Goal: Task Accomplishment & Management: Complete application form

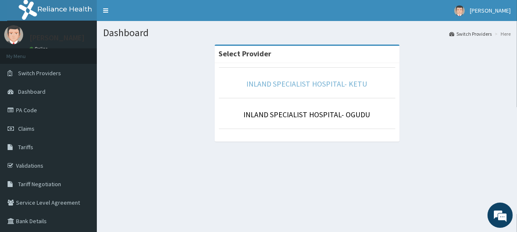
click at [316, 84] on link "INLAND SPECIALIST HOSPITAL- KETU" at bounding box center [307, 84] width 121 height 10
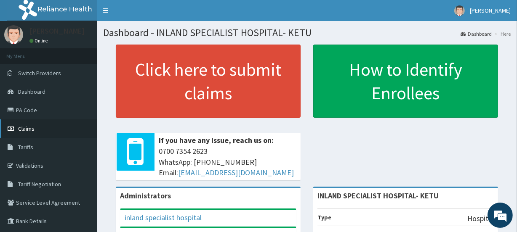
click at [35, 133] on link "Claims" at bounding box center [48, 129] width 97 height 19
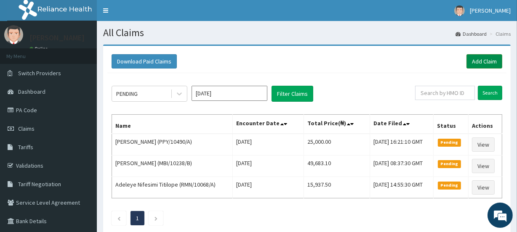
click at [475, 56] on link "Add Claim" at bounding box center [485, 61] width 36 height 14
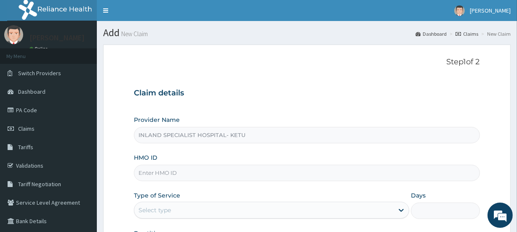
type input "INLAND SPECIALIST HOSPITAL- KETU"
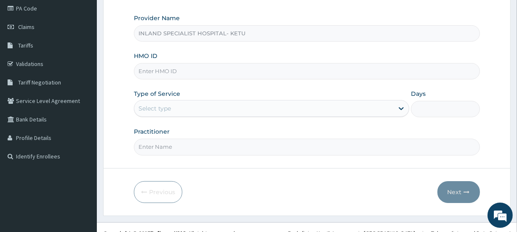
click at [158, 67] on input "HMO ID" at bounding box center [307, 71] width 346 height 16
paste input "EIA/10206/B"
type input "EIA/10206/B"
click at [152, 106] on div "Select type" at bounding box center [155, 108] width 32 height 8
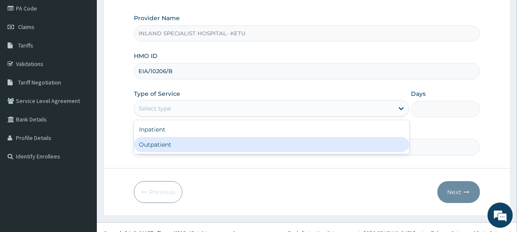
click at [157, 140] on div "Outpatient" at bounding box center [271, 144] width 275 height 15
type input "1"
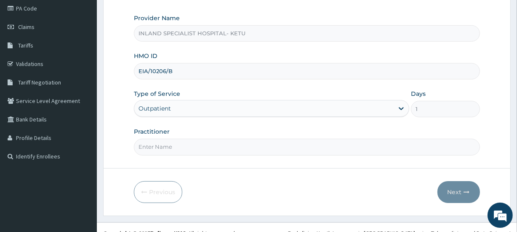
click at [165, 142] on input "Practitioner" at bounding box center [307, 147] width 346 height 16
paste input "DR [PERSON_NAME] OKPARE"
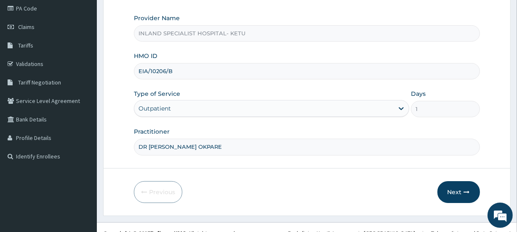
scroll to position [0, 0]
type input "DR [PERSON_NAME] OKPARE"
click at [465, 185] on button "Next" at bounding box center [458, 192] width 43 height 22
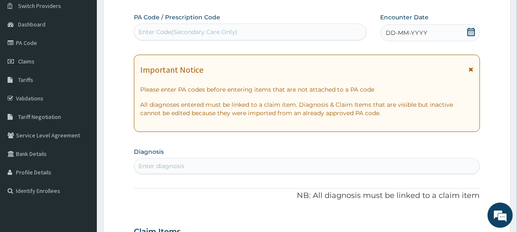
scroll to position [51, 0]
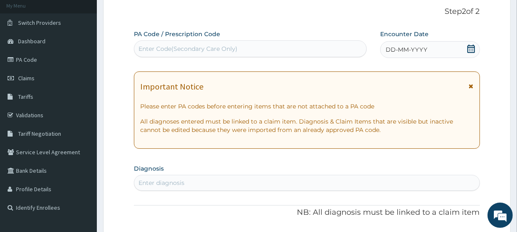
click at [479, 44] on div "DD-MM-YYYY" at bounding box center [430, 49] width 100 height 17
click at [475, 48] on div "DD-MM-YYYY" at bounding box center [430, 49] width 100 height 17
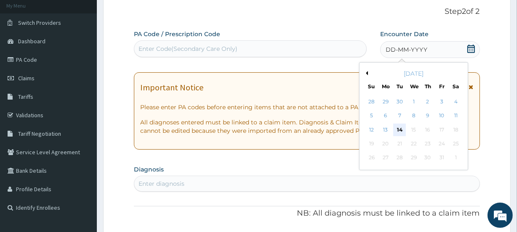
click at [398, 130] on div "14" at bounding box center [399, 130] width 13 height 13
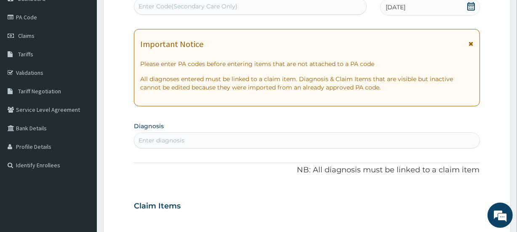
scroll to position [102, 0]
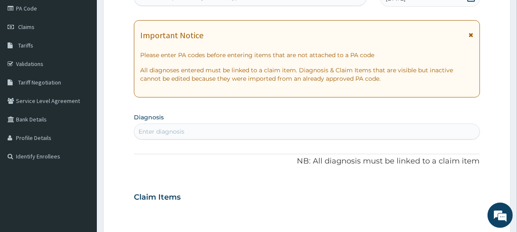
click at [178, 126] on div "Enter diagnosis" at bounding box center [306, 131] width 345 height 13
type input "mALARIA"
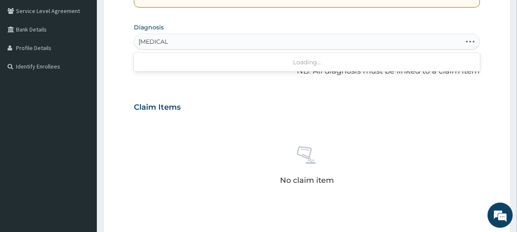
scroll to position [204, 0]
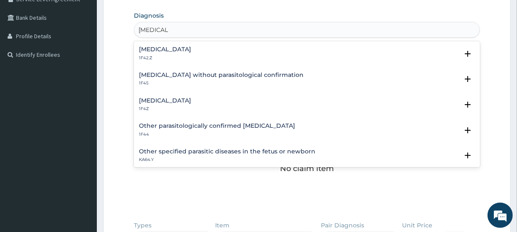
click at [189, 56] on p "1F42.Z" at bounding box center [165, 58] width 52 height 6
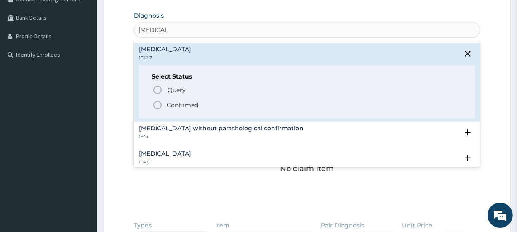
click at [172, 102] on p "Confirmed" at bounding box center [183, 105] width 32 height 8
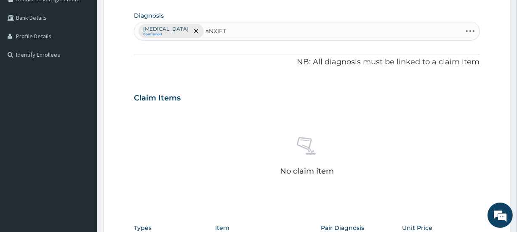
type input "aNXIETY"
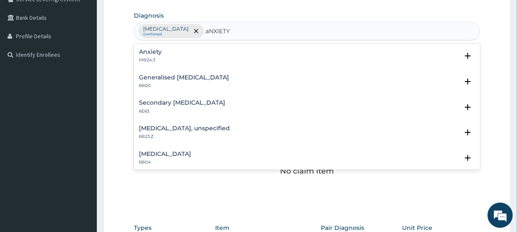
click at [170, 55] on div "Anxiety MB24.3" at bounding box center [307, 56] width 336 height 15
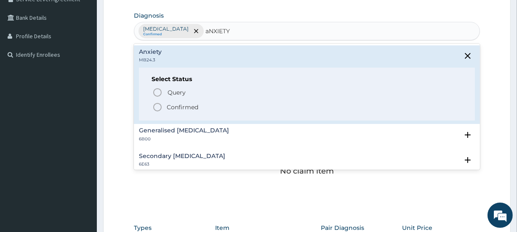
click at [158, 104] on icon "status option filled" at bounding box center [157, 107] width 10 height 10
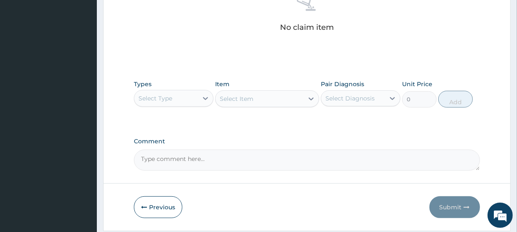
scroll to position [357, 0]
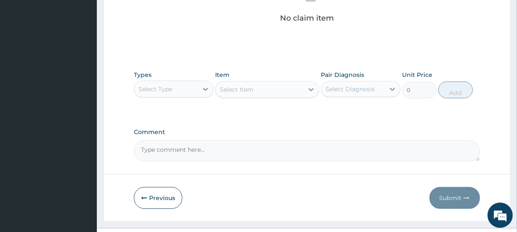
click at [173, 88] on div "Select Type" at bounding box center [166, 89] width 64 height 13
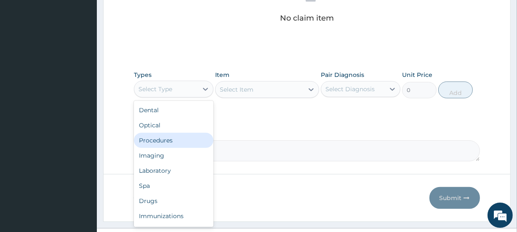
click at [163, 139] on div "Procedures" at bounding box center [174, 140] width 80 height 15
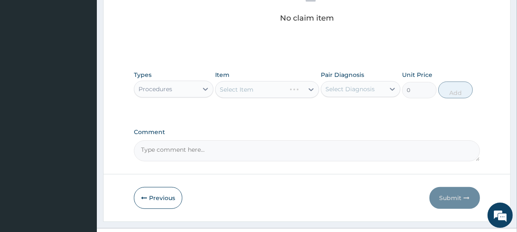
click at [236, 85] on div "Select Item" at bounding box center [267, 89] width 104 height 17
click at [248, 88] on div "Select Item" at bounding box center [237, 89] width 34 height 8
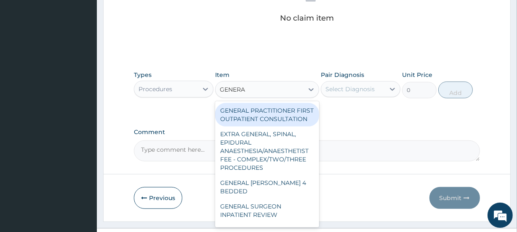
type input "GENERAL"
click at [274, 120] on div "GENERAL PRACTITIONER FIRST OUTPATIENT CONSULTATION" at bounding box center [267, 115] width 104 height 24
type input "3750"
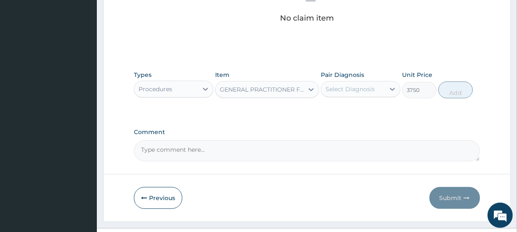
click at [357, 95] on div "Select Diagnosis" at bounding box center [353, 89] width 64 height 13
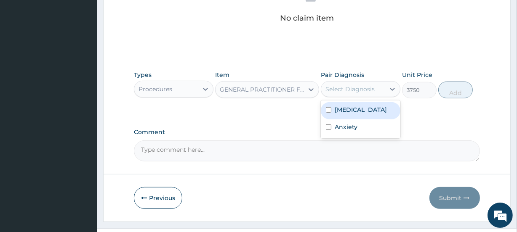
click at [357, 114] on label "Plasmodium malariae malaria without complication" at bounding box center [361, 110] width 52 height 8
checkbox input "true"
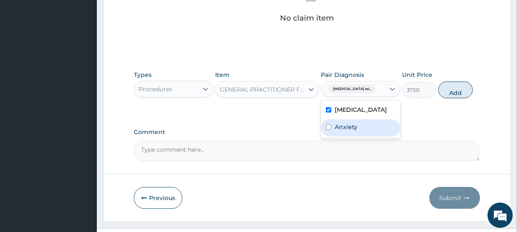
click at [354, 131] on label "Anxiety" at bounding box center [346, 127] width 23 height 8
checkbox input "true"
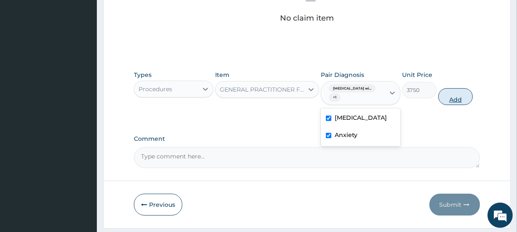
click at [451, 96] on button "Add" at bounding box center [455, 96] width 35 height 17
type input "0"
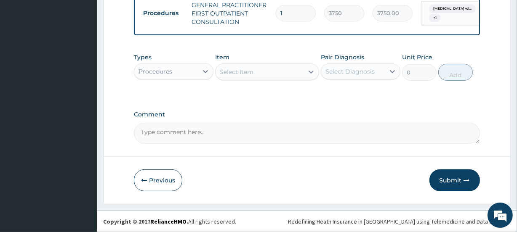
scroll to position [344, 0]
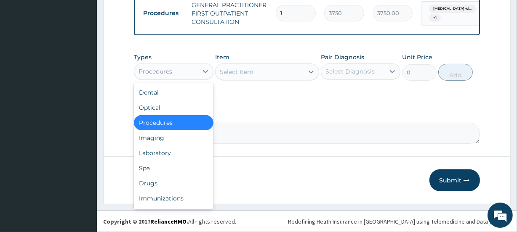
click at [181, 72] on div "Procedures" at bounding box center [166, 71] width 64 height 13
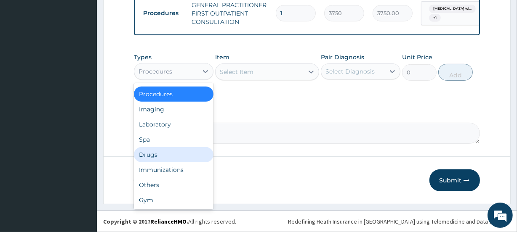
click at [156, 159] on div "Drugs" at bounding box center [174, 154] width 80 height 15
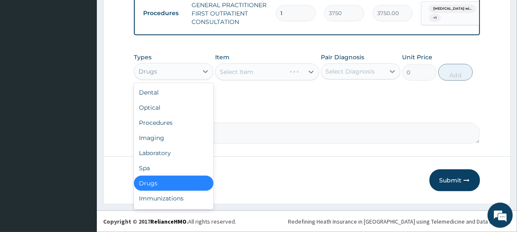
click at [169, 71] on div "Drugs" at bounding box center [166, 71] width 64 height 13
click at [162, 148] on div "Laboratory" at bounding box center [174, 153] width 80 height 15
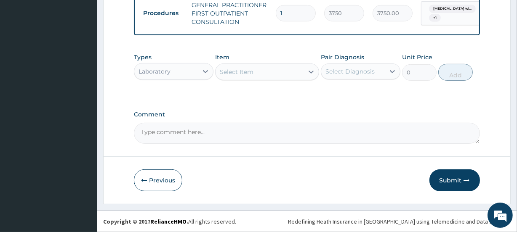
click at [251, 70] on div "Select Item" at bounding box center [237, 72] width 34 height 8
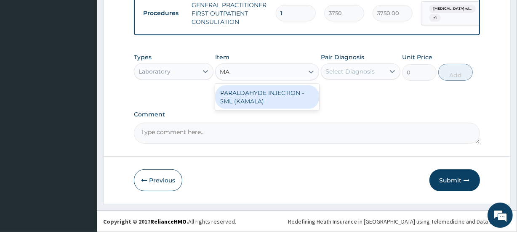
type input "M"
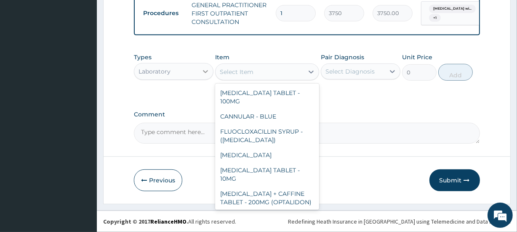
click at [202, 69] on icon at bounding box center [205, 71] width 8 height 8
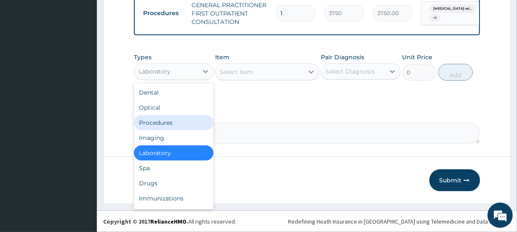
click at [159, 125] on div "Procedures" at bounding box center [174, 122] width 80 height 15
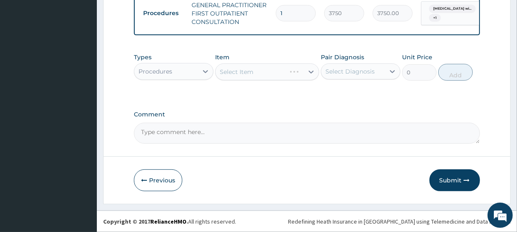
click at [236, 92] on div "Types Procedures Item Select Item Pair Diagnosis Select Diagnosis Unit Price 0 …" at bounding box center [307, 73] width 346 height 49
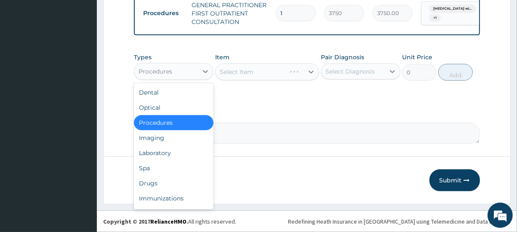
click at [193, 77] on div "Procedures" at bounding box center [166, 71] width 64 height 13
click at [156, 156] on div "Laboratory" at bounding box center [174, 153] width 80 height 15
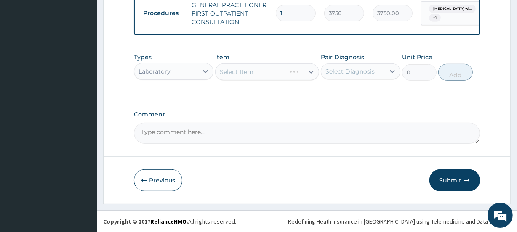
click at [243, 78] on div "Select Item" at bounding box center [260, 71] width 88 height 13
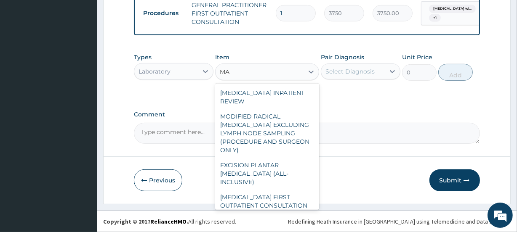
type input "M"
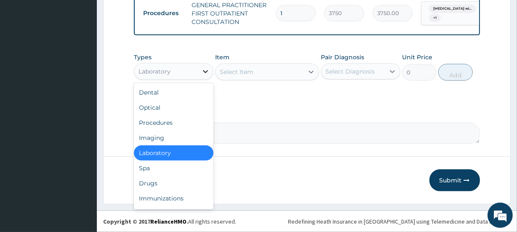
click at [198, 78] on div at bounding box center [205, 71] width 15 height 15
click at [164, 123] on div "Procedures" at bounding box center [174, 122] width 80 height 15
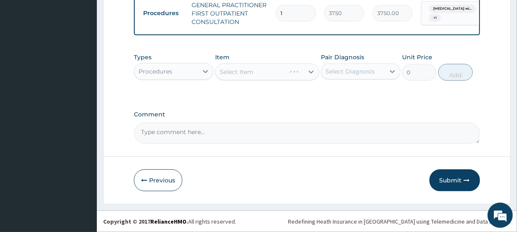
click at [248, 91] on div "Types Procedures Item Select Item Pair Diagnosis Select Diagnosis Unit Price 0 …" at bounding box center [307, 73] width 346 height 49
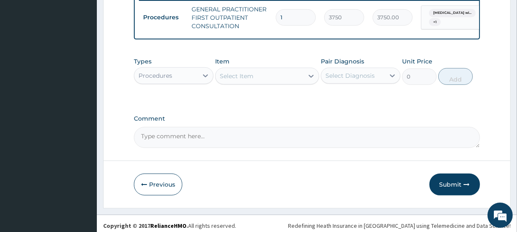
scroll to position [344, 0]
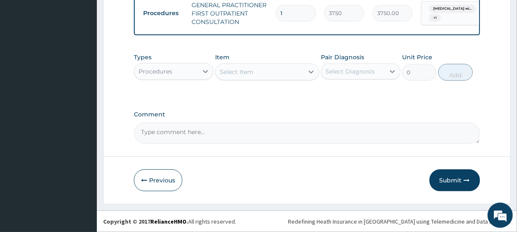
click at [237, 71] on div "Select Item" at bounding box center [237, 72] width 34 height 8
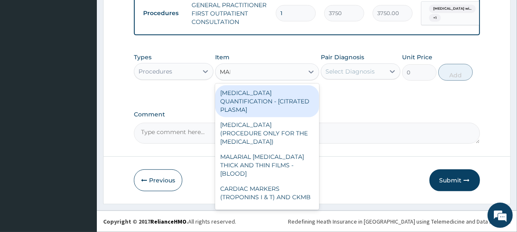
type input "MALA"
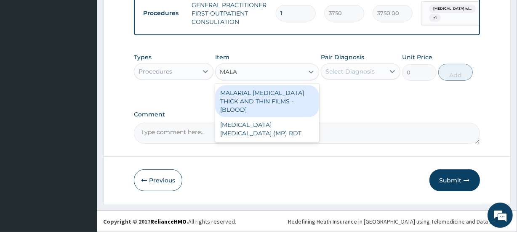
click at [269, 92] on div "MALARIAL PARASITE THICK AND THIN FILMS - [BLOOD]" at bounding box center [267, 101] width 104 height 32
type input "2187.5"
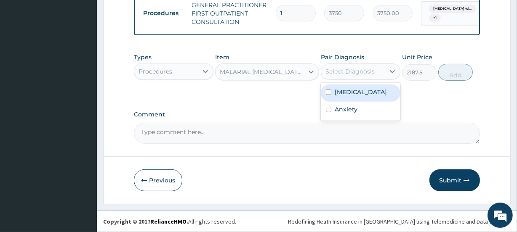
click at [360, 67] on div "Select Diagnosis" at bounding box center [349, 71] width 49 height 8
click at [354, 96] on label "Plasmodium malariae malaria without complication" at bounding box center [361, 92] width 52 height 8
checkbox input "true"
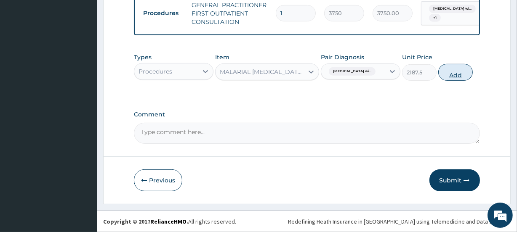
click at [451, 77] on button "Add" at bounding box center [455, 72] width 35 height 17
type input "0"
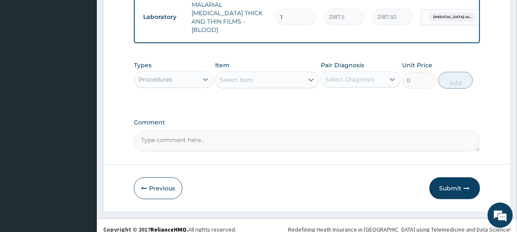
scroll to position [378, 0]
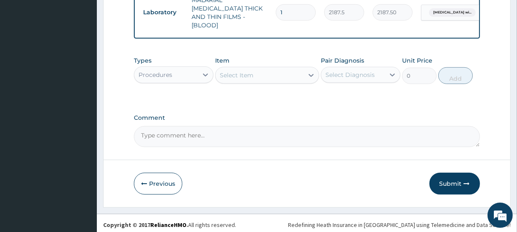
click at [171, 74] on div "Procedures" at bounding box center [156, 75] width 34 height 8
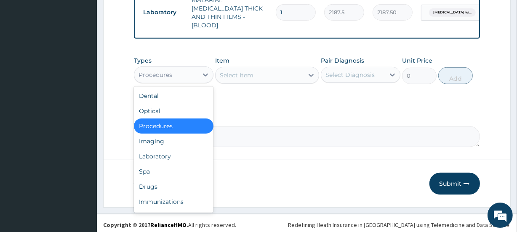
scroll to position [29, 0]
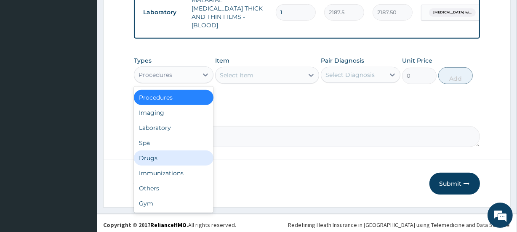
click at [156, 152] on div "Drugs" at bounding box center [174, 158] width 80 height 15
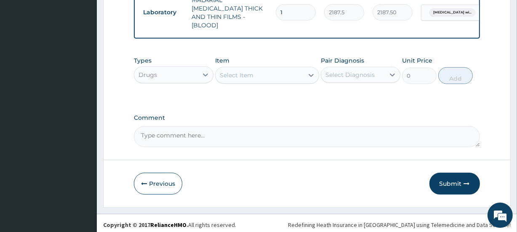
click at [240, 52] on div "Types Drugs Item Select Item Pair Diagnosis Select Diagnosis Unit Price 0 Add" at bounding box center [307, 70] width 346 height 36
click at [240, 69] on div "Select Item" at bounding box center [260, 75] width 88 height 13
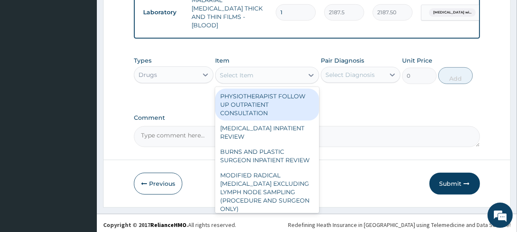
click at [240, 71] on div "Select Item" at bounding box center [237, 75] width 34 height 8
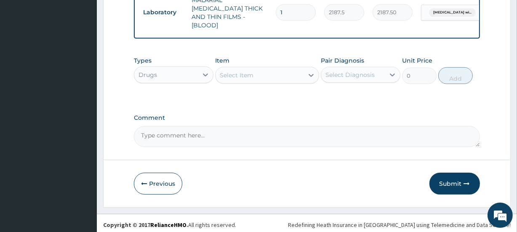
click at [240, 71] on div "Select Item" at bounding box center [237, 75] width 34 height 8
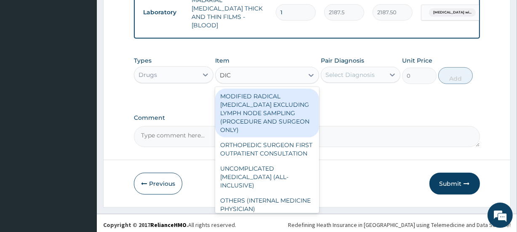
type input "DIC"
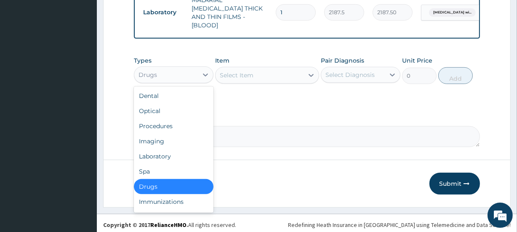
click at [142, 72] on div "Drugs" at bounding box center [148, 75] width 19 height 8
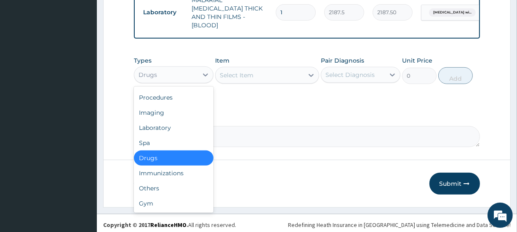
click at [168, 156] on div "Drugs" at bounding box center [174, 158] width 80 height 15
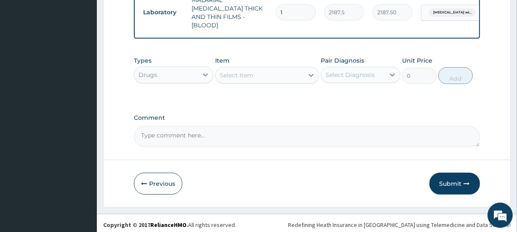
click at [228, 96] on div "Types option Drugs, selected. Select is focused ,type to refine list, press Dow…" at bounding box center [307, 76] width 346 height 49
click at [193, 73] on div "Drugs" at bounding box center [166, 74] width 64 height 13
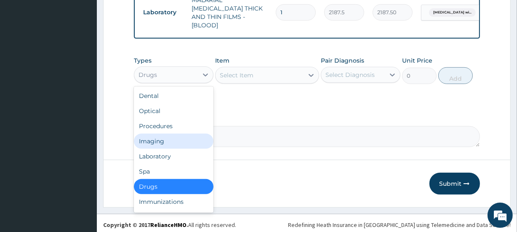
click at [150, 140] on div "Imaging" at bounding box center [174, 141] width 80 height 15
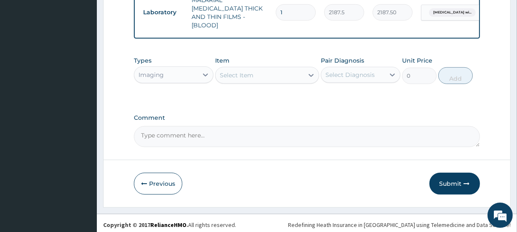
click at [181, 59] on div "Types Imaging" at bounding box center [174, 70] width 80 height 28
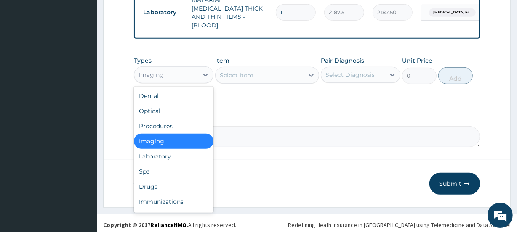
click at [181, 68] on div "Imaging" at bounding box center [166, 74] width 64 height 13
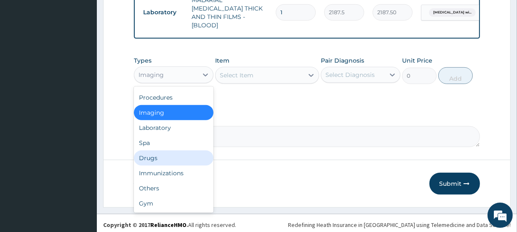
click at [156, 158] on div "Drugs" at bounding box center [174, 158] width 80 height 15
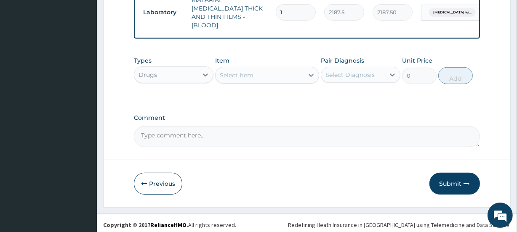
click at [261, 76] on div "Select Item" at bounding box center [260, 75] width 88 height 13
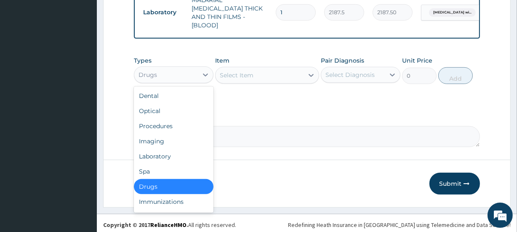
click at [187, 73] on div "Drugs" at bounding box center [166, 74] width 64 height 13
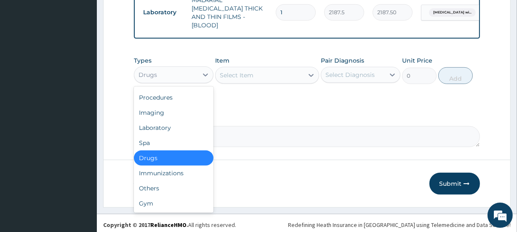
click at [160, 155] on div "Drugs" at bounding box center [174, 158] width 80 height 15
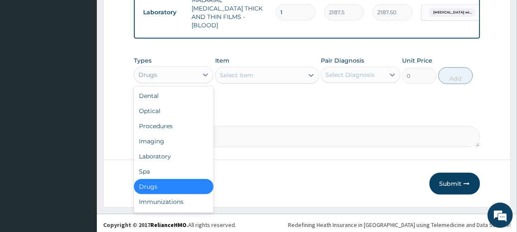
click at [175, 68] on div "Drugs" at bounding box center [166, 74] width 64 height 13
click at [170, 110] on div "Optical" at bounding box center [174, 111] width 80 height 15
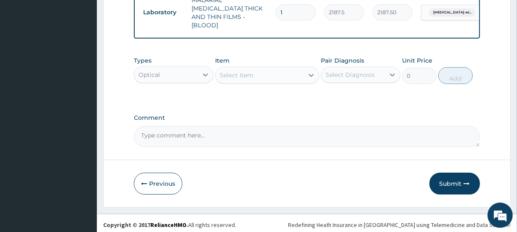
click at [241, 77] on div "Select Item" at bounding box center [267, 75] width 104 height 17
click at [241, 77] on div "Select Item" at bounding box center [260, 75] width 88 height 13
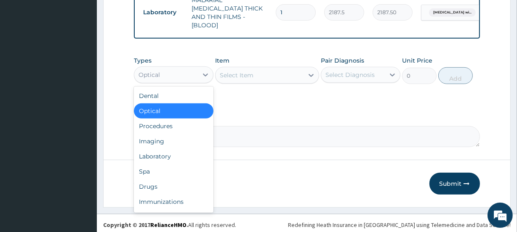
click at [172, 68] on div "Optical" at bounding box center [166, 74] width 64 height 13
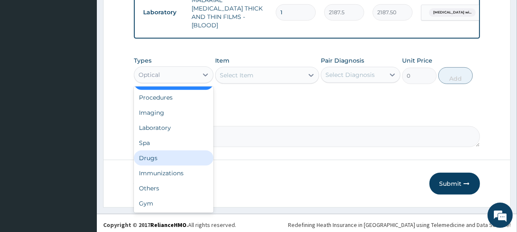
click at [160, 155] on div "Drugs" at bounding box center [174, 158] width 80 height 15
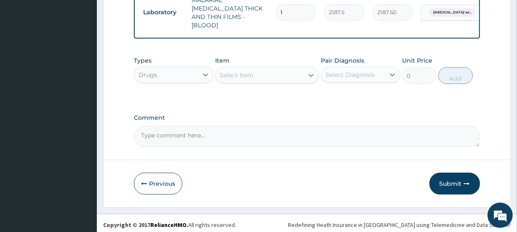
click at [271, 76] on div "Select Item" at bounding box center [260, 75] width 88 height 13
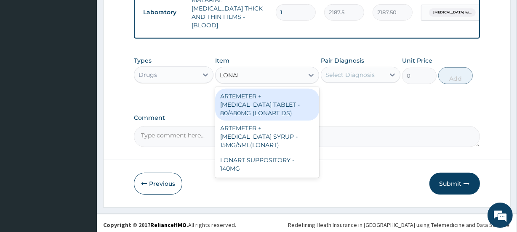
type input "LONART"
click at [280, 100] on div "ARTEMETER + LUMEFANTRINE TABLET - 80/480MG (LONART DS)" at bounding box center [267, 105] width 104 height 32
type input "588"
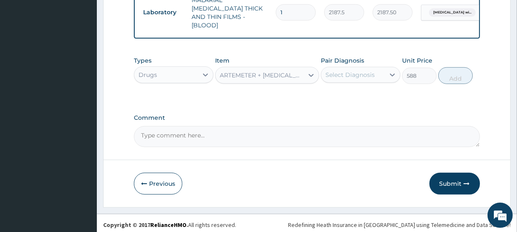
click at [345, 71] on div "Select Diagnosis" at bounding box center [349, 75] width 49 height 8
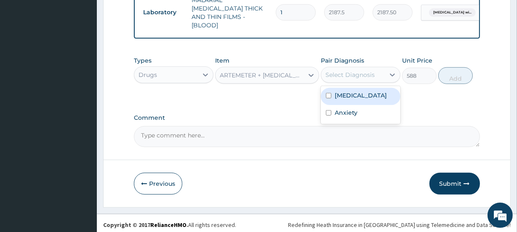
click at [355, 100] on label "Plasmodium malariae malaria without complication" at bounding box center [361, 95] width 52 height 8
checkbox input "true"
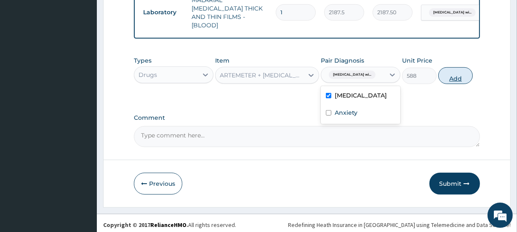
click at [451, 72] on button "Add" at bounding box center [455, 75] width 35 height 17
type input "0"
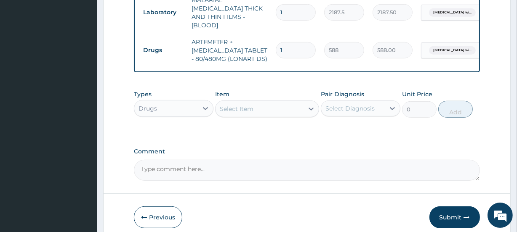
drag, startPoint x: 291, startPoint y: 45, endPoint x: 254, endPoint y: 45, distance: 36.2
click at [254, 45] on tr "Drugs ARTEMETER + LUMEFANTRINE TABLET - 80/480MG (LONART DS) 1 588 588.00 Plasm…" at bounding box center [345, 51] width 413 height 34
type input "6"
type input "3528.00"
type input "6"
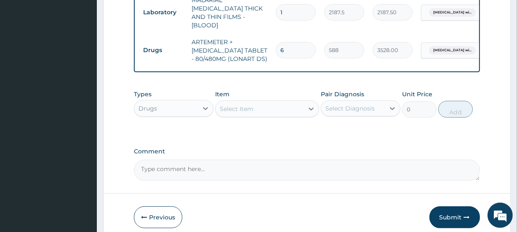
click at [264, 106] on div "Select Item" at bounding box center [260, 108] width 88 height 13
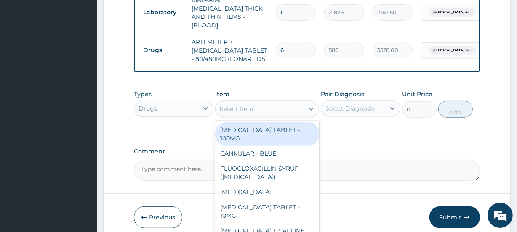
type input "DICLOF"
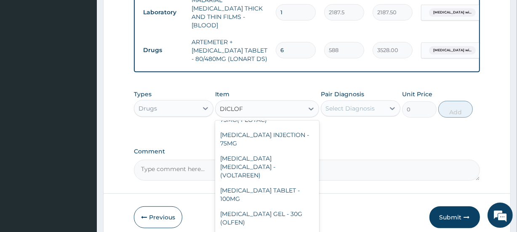
scroll to position [0, 0]
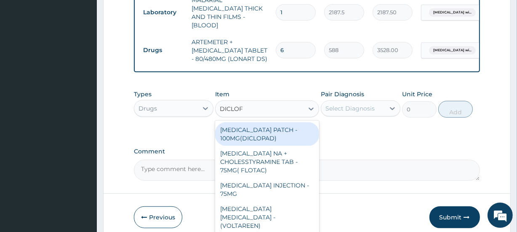
click at [280, 133] on div "DICLOFENAC SODIUM PATCH - 100MG(DICLOPAD)" at bounding box center [267, 135] width 104 height 24
type input "532"
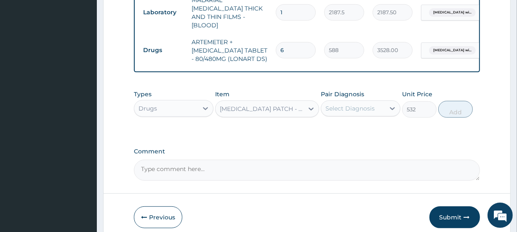
click at [349, 104] on div "Select Diagnosis" at bounding box center [349, 108] width 49 height 8
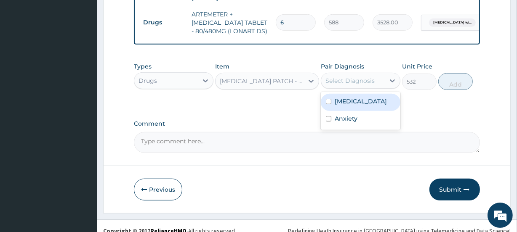
scroll to position [412, 0]
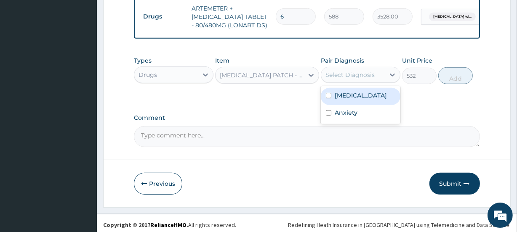
click at [265, 74] on div "DICLOFENAC SODIUM PATCH - 100MG(DICLOPAD)" at bounding box center [262, 75] width 84 height 8
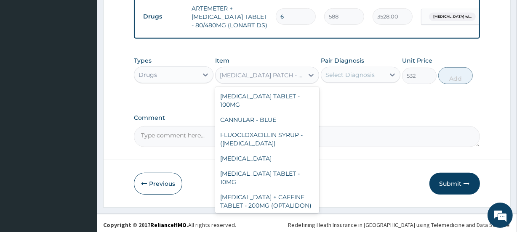
scroll to position [3199, 0]
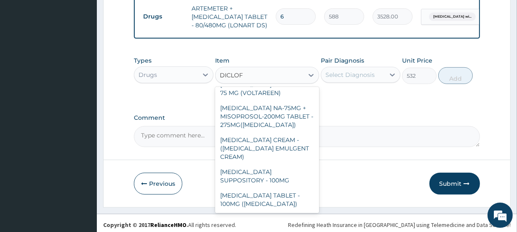
type input "DICLOFE"
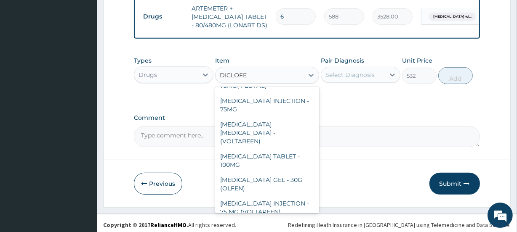
scroll to position [0, 0]
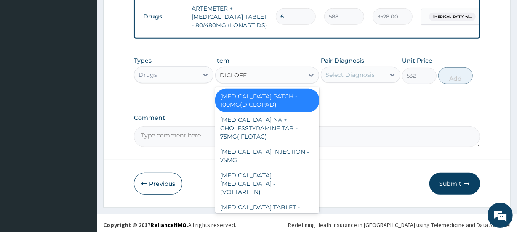
click at [289, 96] on div "DICLOFENAC SODIUM PATCH - 100MG(DICLOPAD)" at bounding box center [267, 101] width 104 height 24
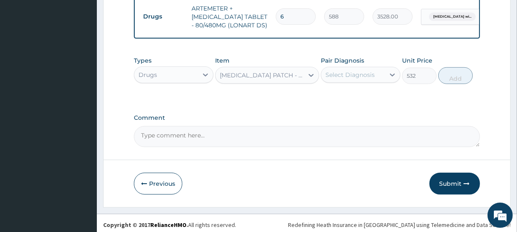
click at [350, 73] on div "Select Diagnosis" at bounding box center [349, 75] width 49 height 8
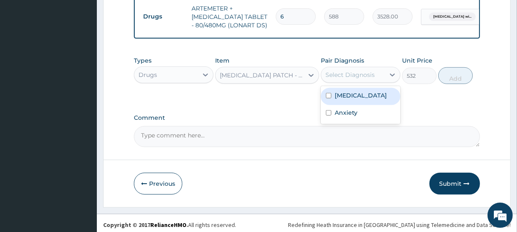
click at [349, 100] on label "Plasmodium malariae malaria without complication" at bounding box center [361, 95] width 52 height 8
checkbox input "true"
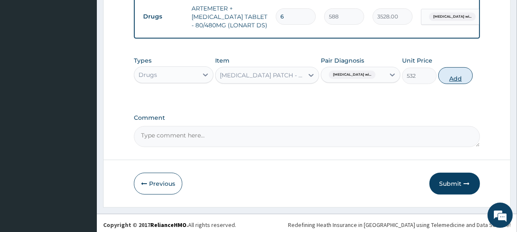
click at [445, 77] on button "Add" at bounding box center [455, 75] width 35 height 17
type input "0"
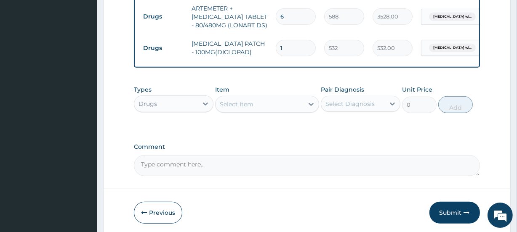
type input "0.00"
type input "4"
type input "2128.00"
type input "4"
click at [245, 112] on div "Select Item" at bounding box center [267, 104] width 104 height 17
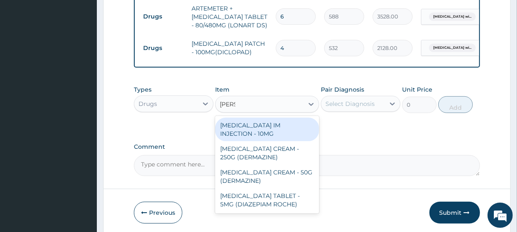
scroll to position [445, 0]
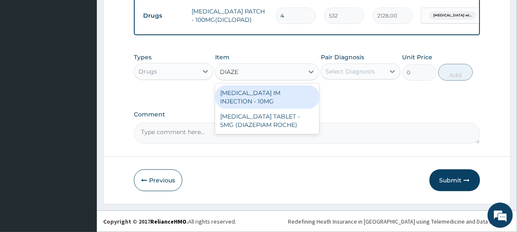
type input "DIAZEP"
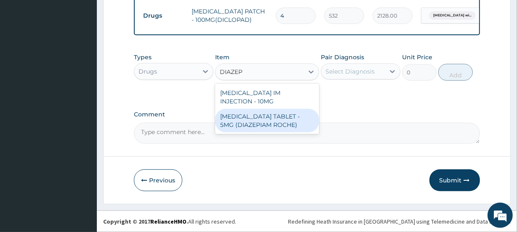
click at [308, 122] on div "DIAZEPAM TABLET - 5MG (DIAZEPIAM ROCHE)" at bounding box center [267, 121] width 104 height 24
type input "280"
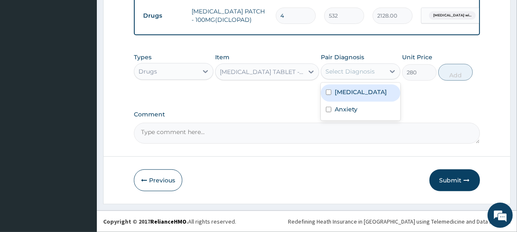
click at [347, 73] on div "Select Diagnosis" at bounding box center [349, 71] width 49 height 8
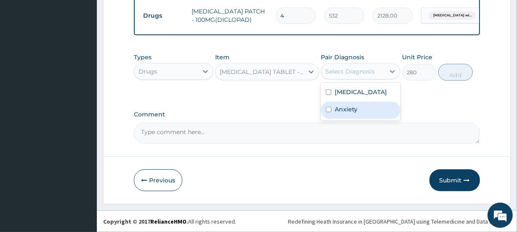
click at [347, 114] on label "Anxiety" at bounding box center [346, 109] width 23 height 8
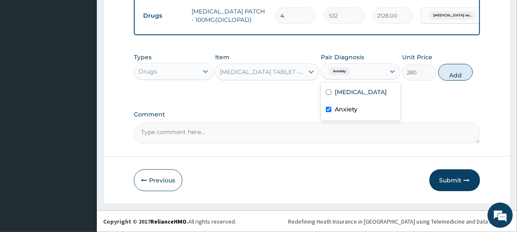
checkbox input "true"
click at [471, 72] on button "Add" at bounding box center [455, 72] width 35 height 17
type input "0"
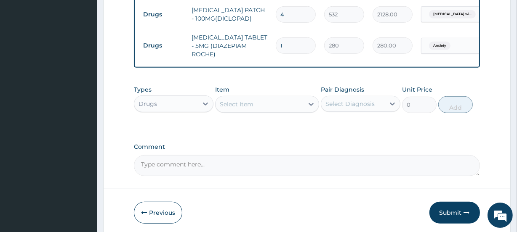
drag, startPoint x: 293, startPoint y: 44, endPoint x: 266, endPoint y: 46, distance: 26.6
click at [266, 46] on tr "Drugs DIAZEPAM TABLET - 5MG (DIAZEPIAM ROCHE) 1 280 280.00 Anxiety Delete" at bounding box center [345, 46] width 413 height 34
type input "3"
type input "840.00"
type input "3"
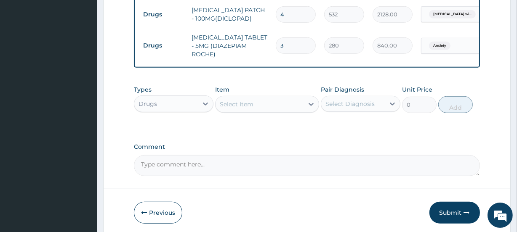
click at [261, 86] on div "Item Select Item" at bounding box center [267, 99] width 104 height 28
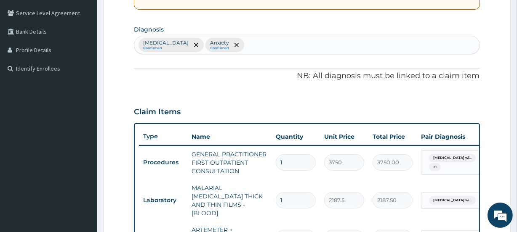
scroll to position [475, 0]
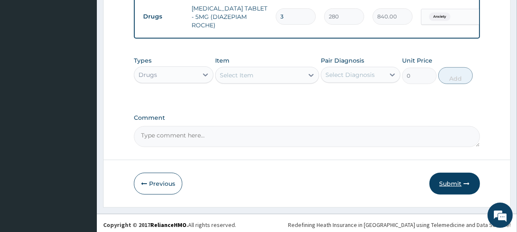
click at [466, 183] on icon "button" at bounding box center [467, 184] width 6 height 6
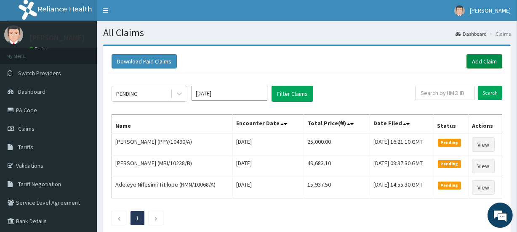
click at [479, 57] on link "Add Claim" at bounding box center [485, 61] width 36 height 14
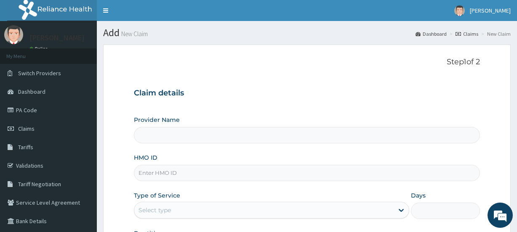
type input "INLAND SPECIALIST HOSPITAL- KETU"
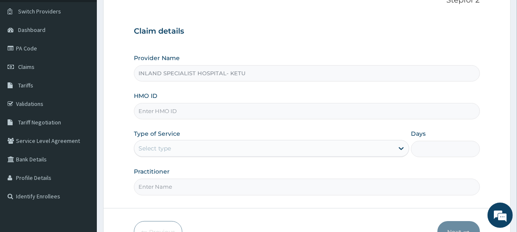
scroll to position [64, 0]
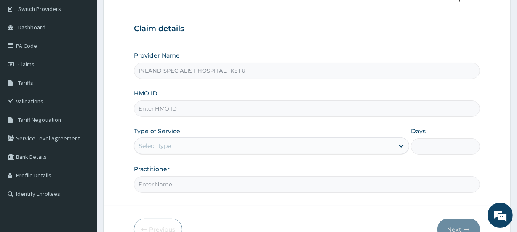
click at [179, 114] on input "HMO ID" at bounding box center [307, 109] width 346 height 16
paste input "EIA/10206/D"
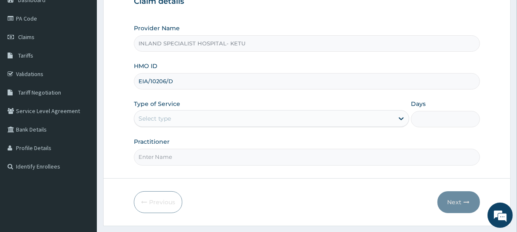
scroll to position [113, 0]
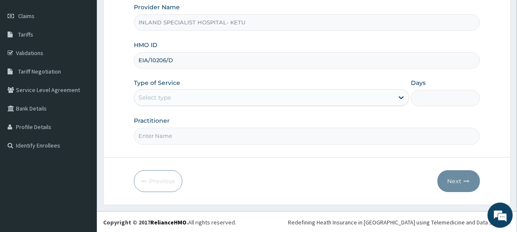
type input "EIA/10206/D"
click at [173, 93] on div "Select type" at bounding box center [263, 97] width 259 height 13
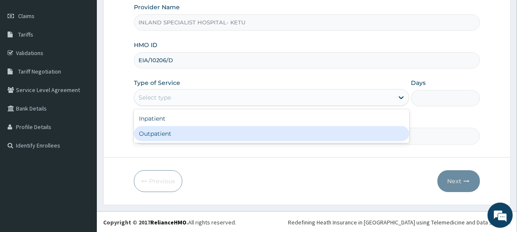
click at [158, 134] on div "Outpatient" at bounding box center [271, 133] width 275 height 15
type input "1"
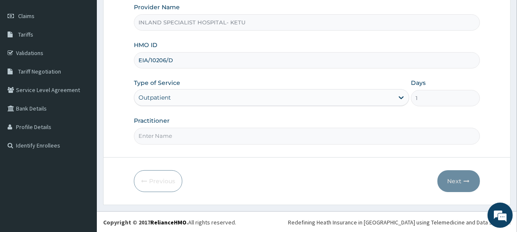
click at [173, 137] on input "Practitioner" at bounding box center [307, 136] width 346 height 16
paste input "DR OGHENEOVO OKPARE"
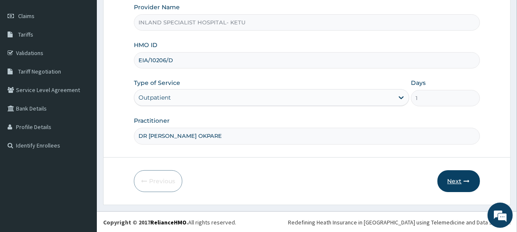
type input "DR OGHENEOVO OKPARE"
click at [449, 183] on button "Next" at bounding box center [458, 182] width 43 height 22
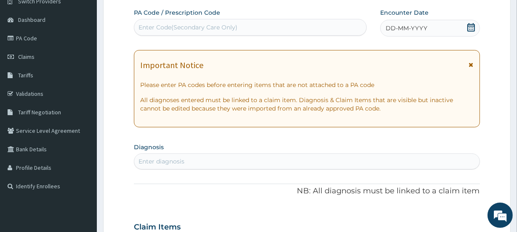
scroll to position [62, 0]
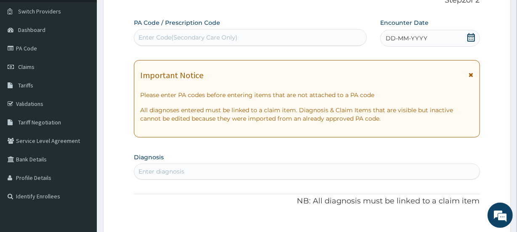
click at [472, 37] on icon at bounding box center [471, 37] width 8 height 8
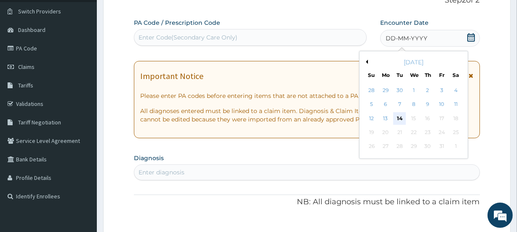
click at [395, 118] on div "14" at bounding box center [399, 118] width 13 height 13
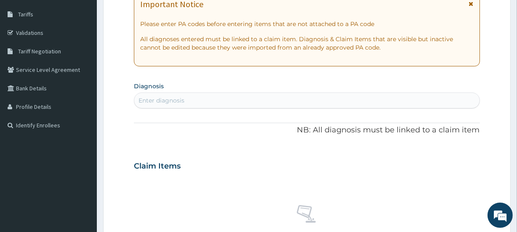
scroll to position [164, 0]
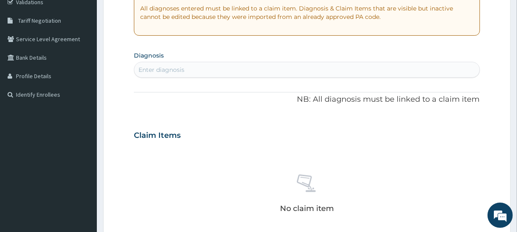
click at [152, 74] on div "Enter diagnosis" at bounding box center [306, 69] width 345 height 13
type input "[MEDICAL_DATA]"
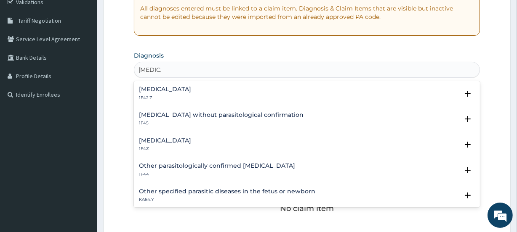
click at [160, 92] on h4 "[MEDICAL_DATA]" at bounding box center [165, 89] width 52 height 6
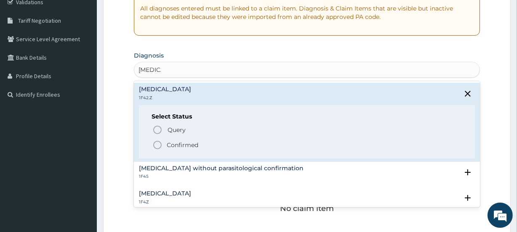
click at [165, 143] on span "Confirmed" at bounding box center [306, 145] width 309 height 10
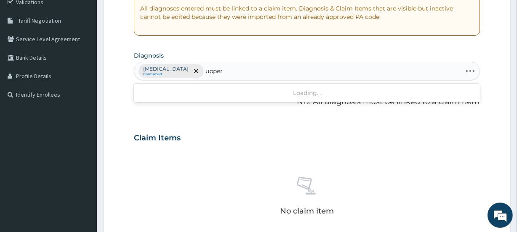
type input "upper"
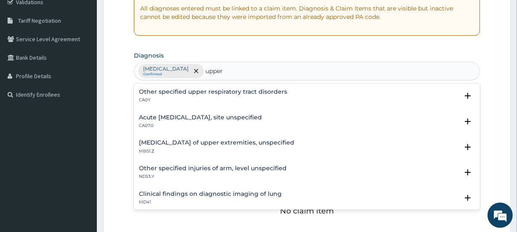
click at [224, 122] on div "Acute upper respiratory infection, site unspecified CA07.0" at bounding box center [200, 122] width 123 height 15
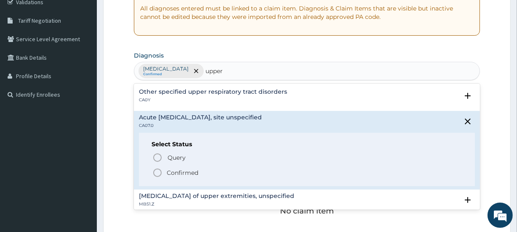
click at [176, 172] on p "Confirmed" at bounding box center [183, 173] width 32 height 8
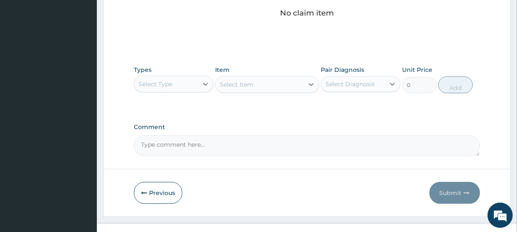
scroll to position [374, 0]
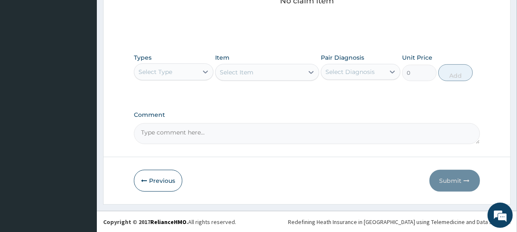
click at [187, 74] on div "Select Type" at bounding box center [166, 71] width 64 height 13
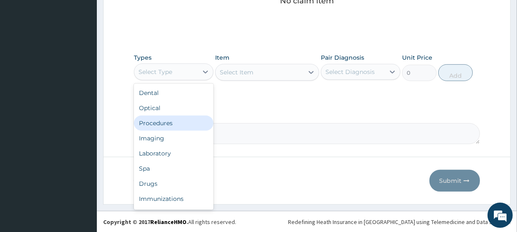
click at [173, 122] on div "Procedures" at bounding box center [174, 123] width 80 height 15
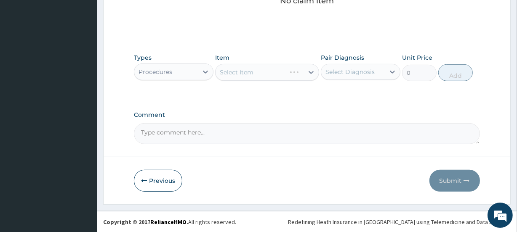
click at [278, 71] on div "Select Item" at bounding box center [267, 72] width 104 height 17
click at [278, 71] on div "Select Item" at bounding box center [260, 72] width 88 height 13
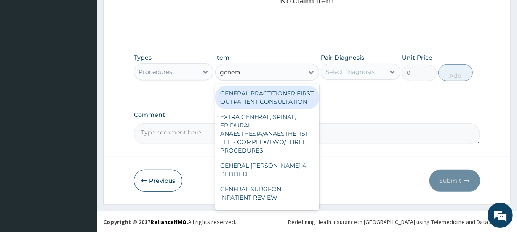
type input "general"
click at [285, 100] on div "GENERAL PRACTITIONER FIRST OUTPATIENT CONSULTATION" at bounding box center [267, 98] width 104 height 24
type input "3750"
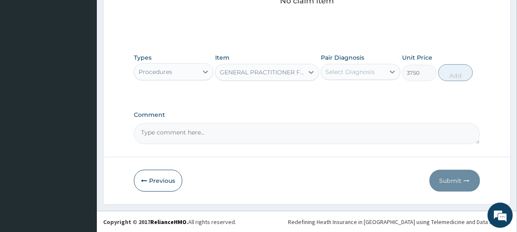
click at [347, 72] on div "Select Diagnosis" at bounding box center [349, 72] width 49 height 8
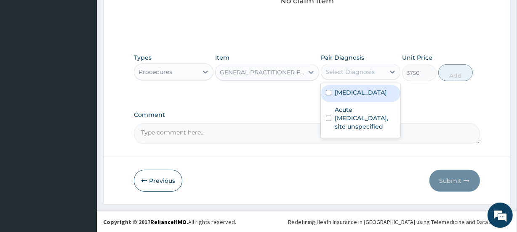
click at [360, 97] on label "Plasmodium malariae malaria without complication" at bounding box center [361, 92] width 52 height 8
checkbox input "true"
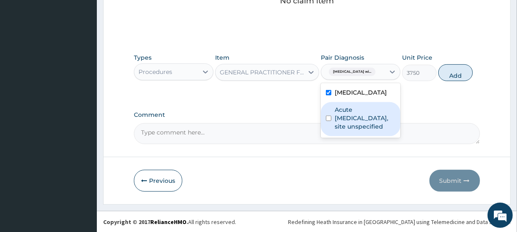
click at [359, 131] on label "Acute upper respiratory infection, site unspecified" at bounding box center [365, 118] width 61 height 25
checkbox input "true"
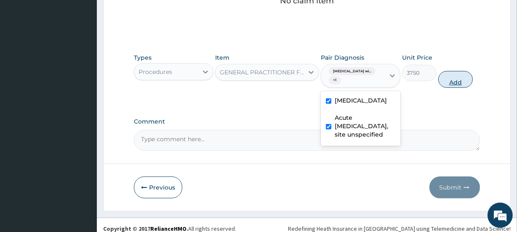
click at [467, 80] on button "Add" at bounding box center [455, 79] width 35 height 17
type input "0"
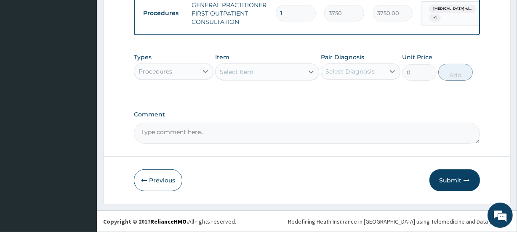
scroll to position [344, 0]
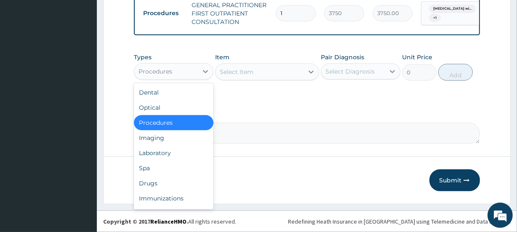
click at [193, 79] on div "Procedures" at bounding box center [174, 71] width 80 height 17
click at [159, 154] on div "Laboratory" at bounding box center [174, 153] width 80 height 15
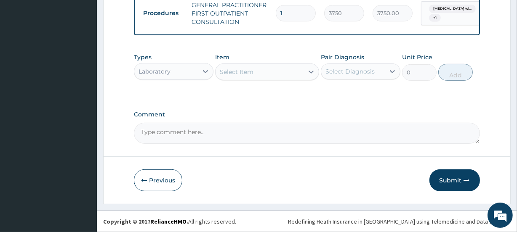
click at [255, 65] on div "Select Item" at bounding box center [260, 71] width 88 height 13
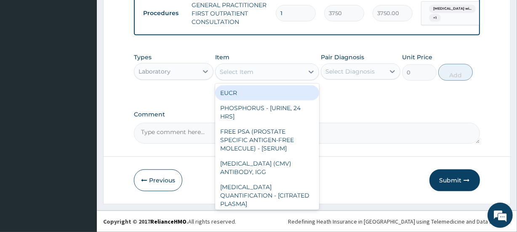
click at [261, 71] on div "Select Item" at bounding box center [260, 71] width 88 height 13
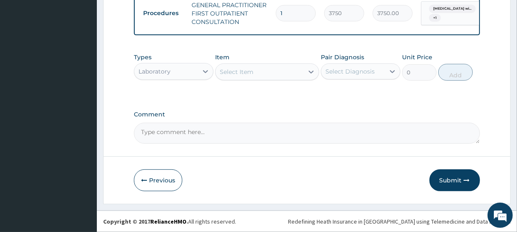
click at [261, 71] on div "Select Item" at bounding box center [260, 71] width 88 height 13
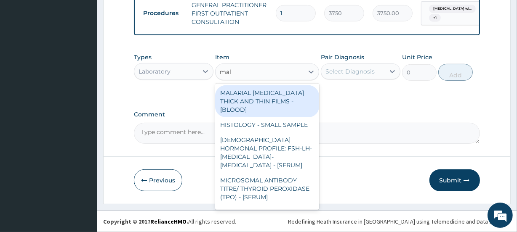
type input "mala"
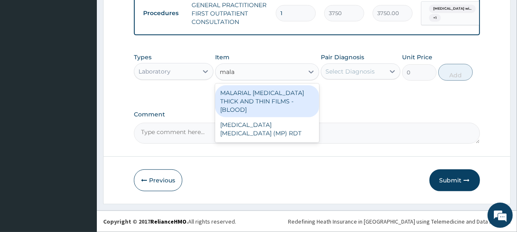
click at [266, 96] on div "MALARIAL PARASITE THICK AND THIN FILMS - [BLOOD]" at bounding box center [267, 101] width 104 height 32
type input "2187.5"
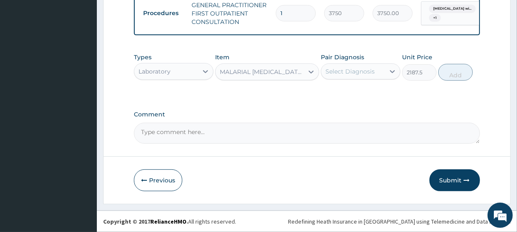
click at [342, 75] on div "Select Diagnosis" at bounding box center [349, 71] width 49 height 8
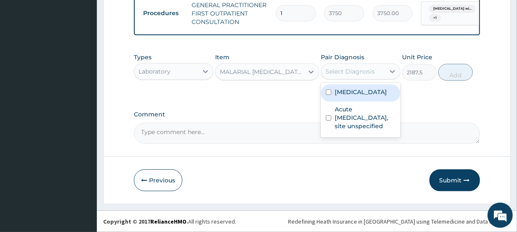
click at [357, 96] on label "Plasmodium malariae malaria without complication" at bounding box center [361, 92] width 52 height 8
checkbox input "true"
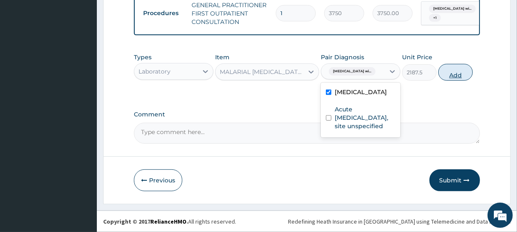
click at [463, 74] on button "Add" at bounding box center [455, 72] width 35 height 17
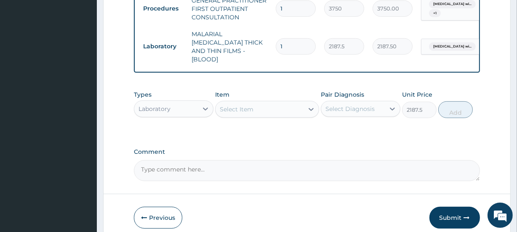
type input "0"
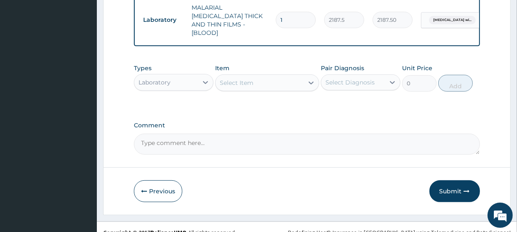
scroll to position [378, 0]
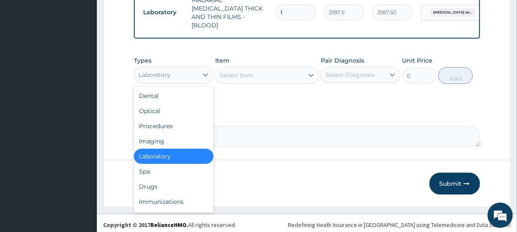
click at [200, 80] on div "Laboratory" at bounding box center [174, 75] width 80 height 17
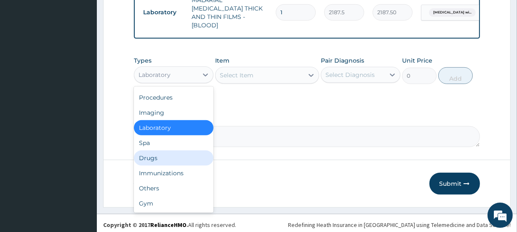
click at [159, 153] on div "Drugs" at bounding box center [174, 158] width 80 height 15
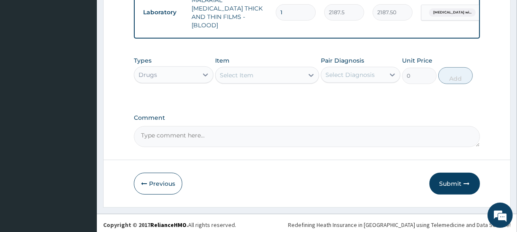
click at [236, 80] on div "Select Item" at bounding box center [267, 75] width 104 height 17
click at [237, 78] on div "Select Item" at bounding box center [260, 75] width 88 height 13
click at [241, 72] on div "Select Item" at bounding box center [237, 75] width 34 height 8
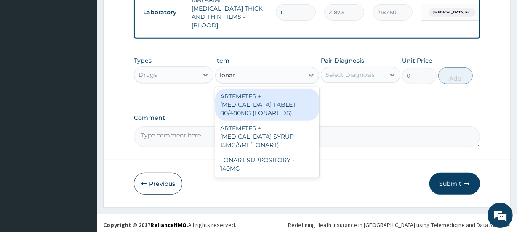
type input "lonart"
click at [278, 103] on div "ARTEMETER + LUMEFANTRINE TABLET - 80/480MG (LONART DS)" at bounding box center [267, 105] width 104 height 32
type input "588"
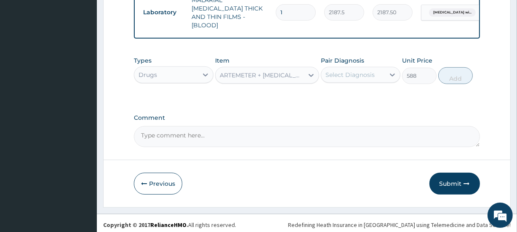
click at [347, 73] on div "Select Diagnosis" at bounding box center [349, 75] width 49 height 8
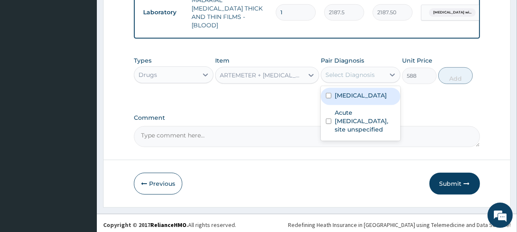
click at [352, 100] on label "Plasmodium malariae malaria without complication" at bounding box center [361, 95] width 52 height 8
checkbox input "true"
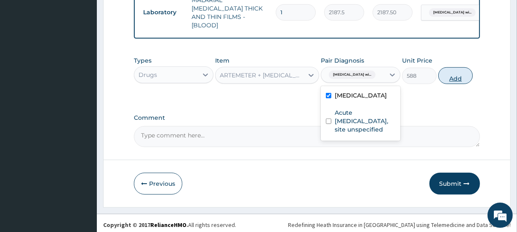
click at [449, 72] on button "Add" at bounding box center [455, 75] width 35 height 17
type input "0"
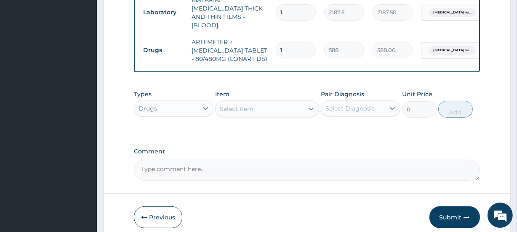
drag, startPoint x: 291, startPoint y: 41, endPoint x: 269, endPoint y: 42, distance: 21.5
click at [269, 42] on tr "Drugs ARTEMETER + LUMEFANTRINE TABLET - 80/480MG (LONART DS) 1 588 588.00 Plasm…" at bounding box center [345, 51] width 413 height 34
type input "6"
type input "3528.00"
type input "6"
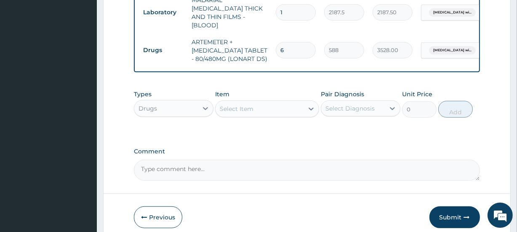
click at [276, 107] on div "Select Item" at bounding box center [260, 108] width 88 height 13
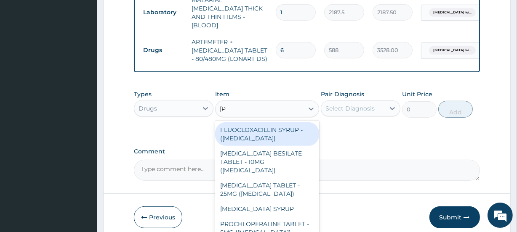
type input "lorat"
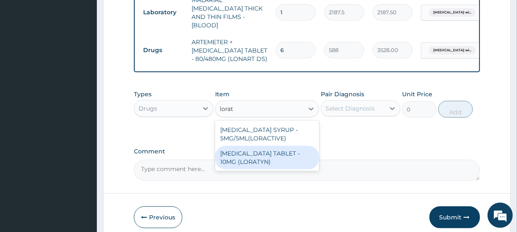
click at [278, 154] on div "LORATADINE TABLET - 10MG (LORATYN)" at bounding box center [267, 158] width 104 height 24
type input "98"
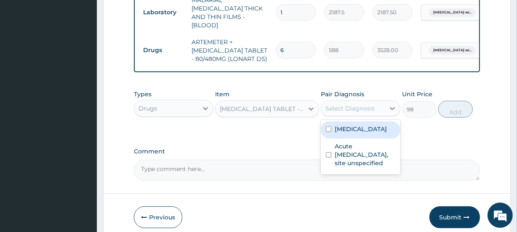
click at [329, 107] on div "Select Diagnosis" at bounding box center [349, 108] width 49 height 8
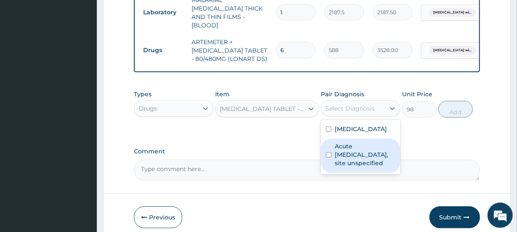
click at [357, 168] on label "Acute upper respiratory infection, site unspecified" at bounding box center [365, 154] width 61 height 25
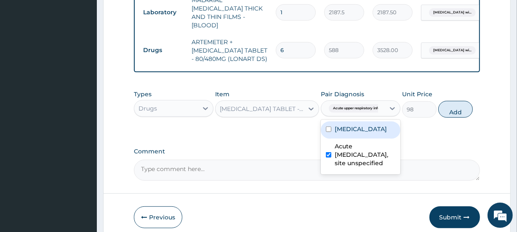
checkbox input "true"
click at [450, 107] on button "Add" at bounding box center [455, 109] width 35 height 17
type input "0"
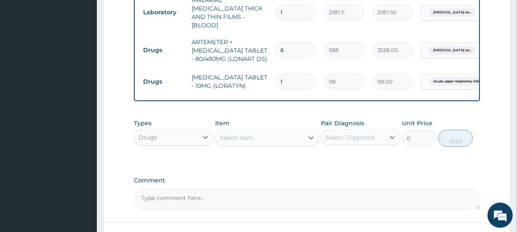
drag, startPoint x: 291, startPoint y: 74, endPoint x: 254, endPoint y: 93, distance: 41.1
click at [257, 75] on tr "Drugs LORATADINE TABLET - 10MG (LORATYN) 1 98 98.00 Acute upper respiratory inf…" at bounding box center [345, 81] width 413 height 29
type input "5"
type input "490.00"
type input "5"
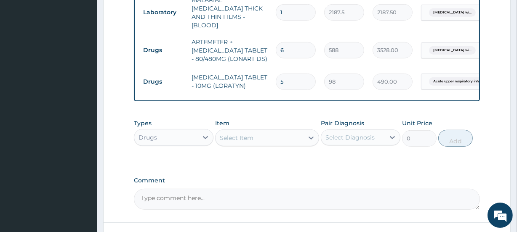
click at [263, 132] on div "Select Item" at bounding box center [260, 137] width 88 height 13
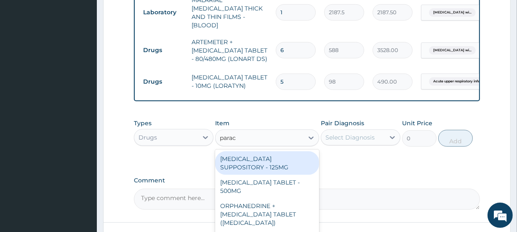
type input "parace"
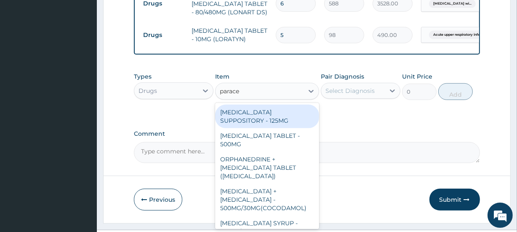
scroll to position [429, 0]
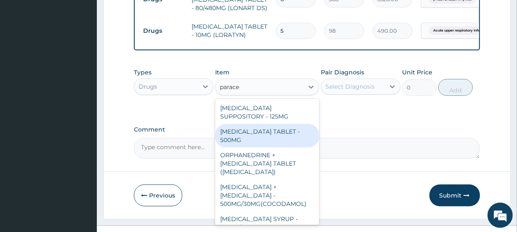
click at [286, 127] on div "PARACETAMOL TABLET - 500MG" at bounding box center [267, 136] width 104 height 24
type input "33.599999999999994"
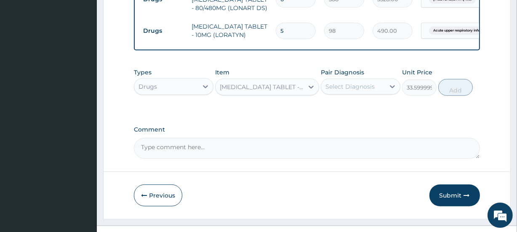
click at [362, 93] on div "Types Drugs Item option PARACETAMOL TABLET - 500MG, selected. Select is focused…" at bounding box center [307, 82] width 346 height 36
click at [363, 86] on div "Select Diagnosis" at bounding box center [349, 87] width 49 height 8
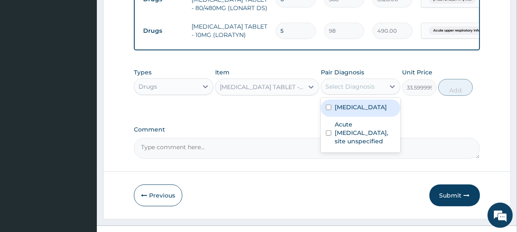
click at [357, 111] on label "Plasmodium malariae malaria without complication" at bounding box center [361, 107] width 52 height 8
checkbox input "true"
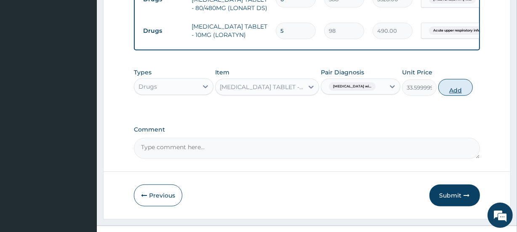
click at [456, 87] on button "Add" at bounding box center [455, 87] width 35 height 17
type input "0"
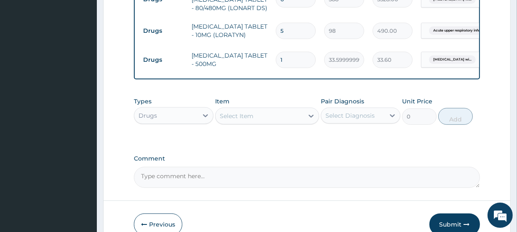
drag, startPoint x: 288, startPoint y: 50, endPoint x: 264, endPoint y: 51, distance: 24.0
click at [264, 51] on tr "Drugs PARACETAMOL TABLET - 500MG 1 33.599999999999994 33.60 Plasmodium malariae…" at bounding box center [345, 59] width 413 height 29
type input "9"
type input "302.40"
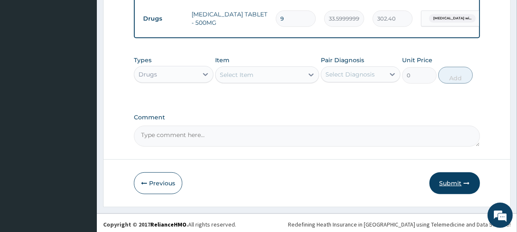
type input "9"
click at [450, 182] on button "Submit" at bounding box center [454, 184] width 51 height 22
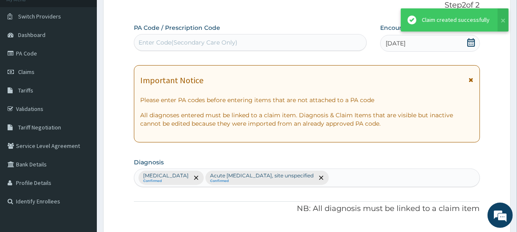
scroll to position [470, 0]
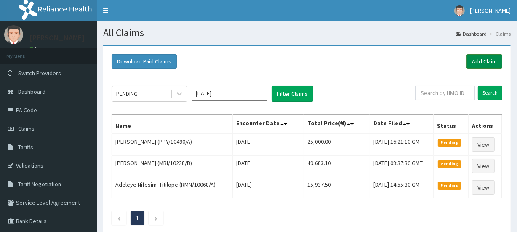
click at [484, 67] on link "Add Claim" at bounding box center [485, 61] width 36 height 14
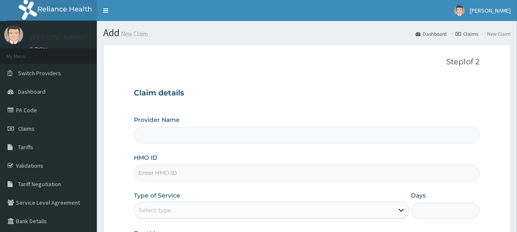
type input "INLAND SPECIALIST HOSPITAL- KETU"
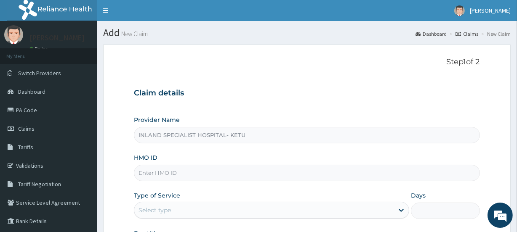
scroll to position [102, 0]
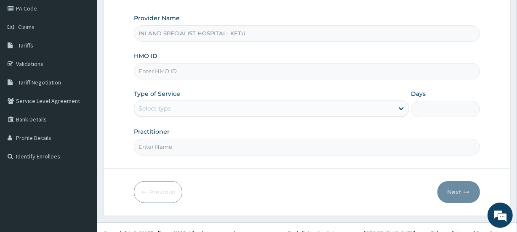
click at [150, 75] on input "HMO ID" at bounding box center [307, 71] width 346 height 16
paste input "EIA/10206/C"
type input "EIA/10206/C"
click at [153, 105] on div "Select type" at bounding box center [155, 108] width 32 height 8
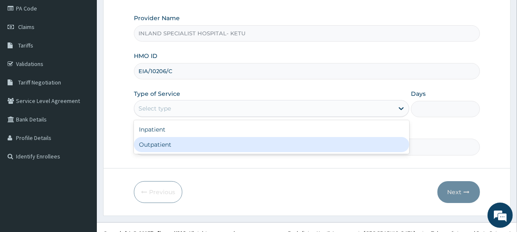
click at [160, 144] on div "Outpatient" at bounding box center [271, 144] width 275 height 15
type input "1"
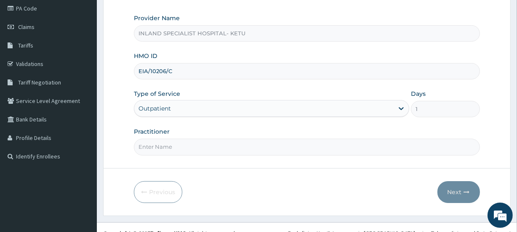
click at [161, 142] on input "Practitioner" at bounding box center [307, 147] width 346 height 16
paste input "DR OGHENEOVO OKPARE"
type input "DR OGHENEOVO OKPARE"
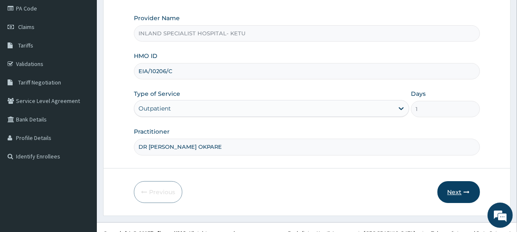
click at [448, 190] on button "Next" at bounding box center [458, 192] width 43 height 22
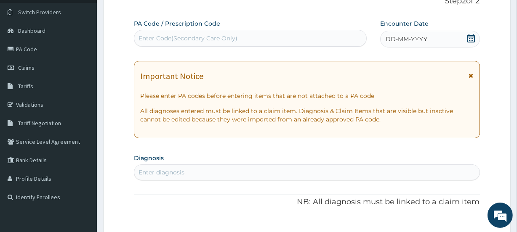
scroll to position [51, 0]
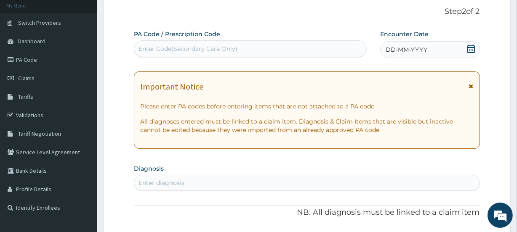
click at [473, 48] on icon at bounding box center [471, 49] width 8 height 8
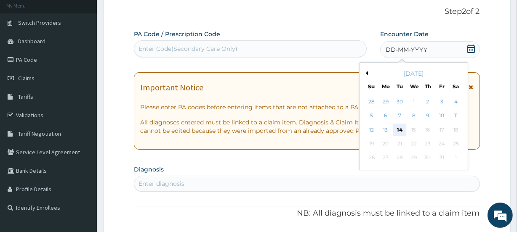
click at [402, 128] on div "14" at bounding box center [399, 130] width 13 height 13
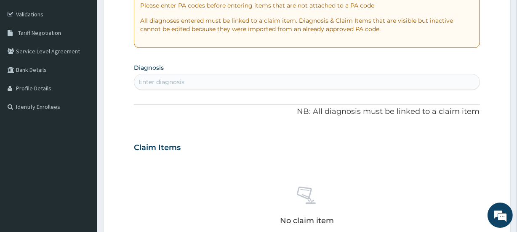
scroll to position [153, 0]
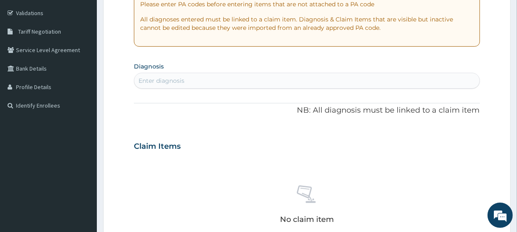
click at [185, 88] on div "Enter diagnosis" at bounding box center [307, 81] width 346 height 16
type input "Pharyngiti"
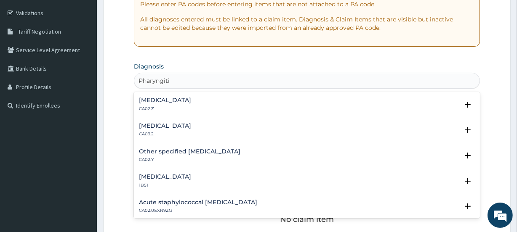
click at [165, 100] on h4 "Acute pharyngitis, unspecified" at bounding box center [165, 100] width 52 height 6
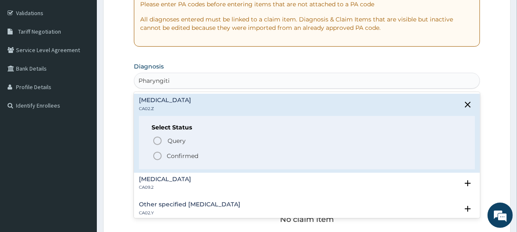
click at [177, 152] on p "Confirmed" at bounding box center [183, 156] width 32 height 8
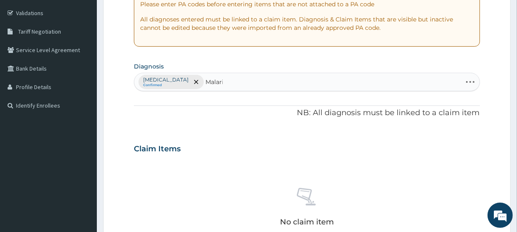
type input "Malaria"
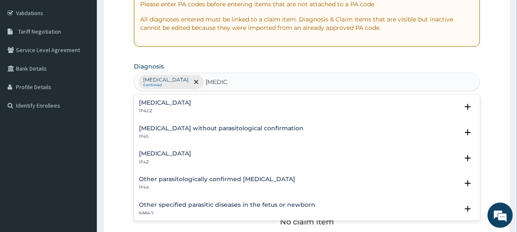
click at [158, 101] on h4 "Plasmodium malariae malaria without complication" at bounding box center [165, 103] width 52 height 6
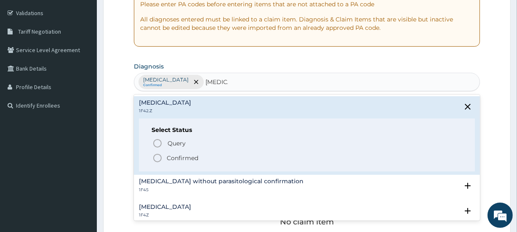
click at [160, 155] on circle "status option filled" at bounding box center [158, 159] width 8 height 8
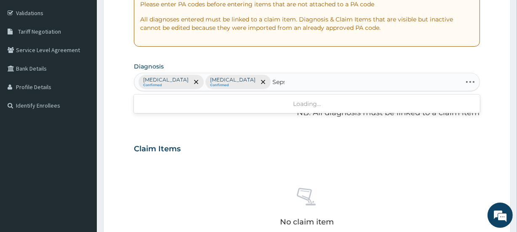
type input "Sepsis"
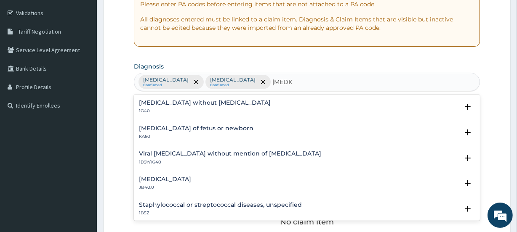
click at [156, 104] on h4 "Sepsis without septic shock" at bounding box center [205, 103] width 132 height 6
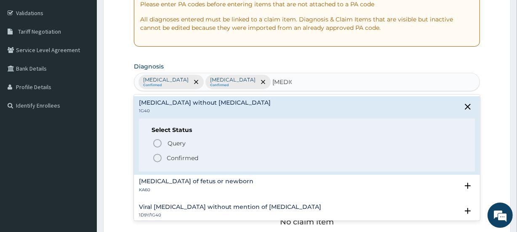
click at [163, 160] on span "Confirmed" at bounding box center [306, 158] width 309 height 10
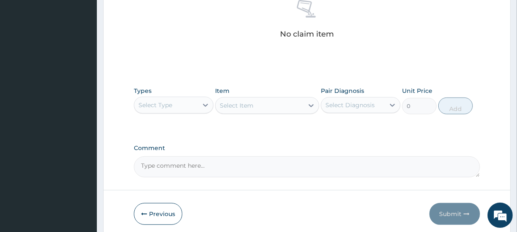
scroll to position [390, 0]
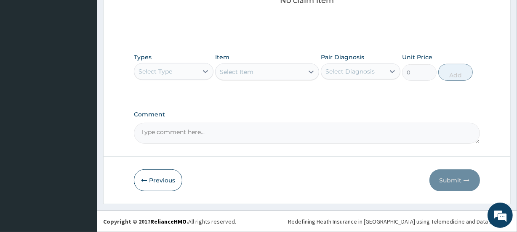
click at [179, 72] on div "Select Type" at bounding box center [166, 71] width 64 height 13
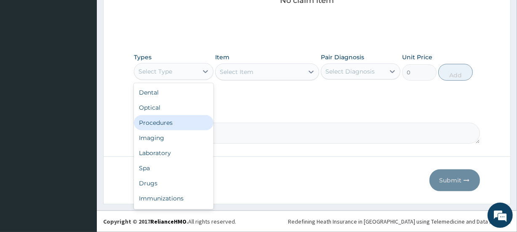
click at [173, 127] on div "Procedures" at bounding box center [174, 122] width 80 height 15
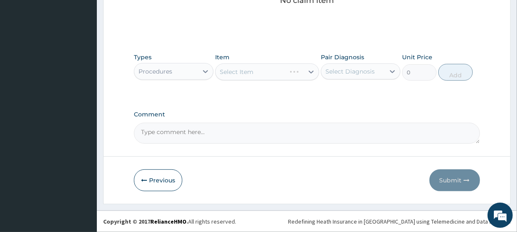
click at [245, 67] on div "Select Item" at bounding box center [267, 72] width 104 height 17
click at [265, 67] on div "Select Item" at bounding box center [260, 71] width 88 height 13
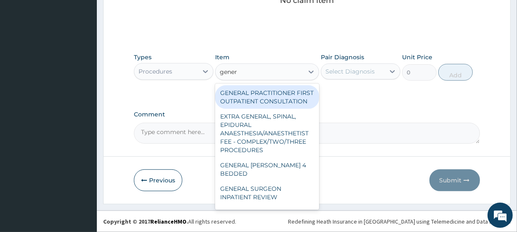
type input "genera"
click at [266, 107] on div "GENERAL PRACTITIONER FIRST OUTPATIENT CONSULTATION" at bounding box center [267, 97] width 104 height 24
type input "3750"
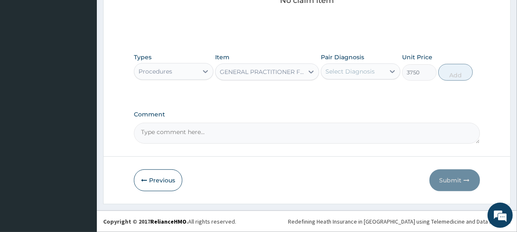
click at [347, 68] on div "Select Diagnosis" at bounding box center [349, 71] width 49 height 8
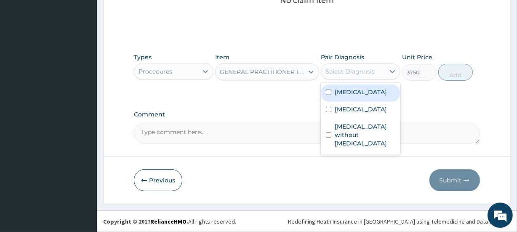
click at [350, 96] on label "Acute pharyngitis, unspecified" at bounding box center [361, 92] width 52 height 8
checkbox input "true"
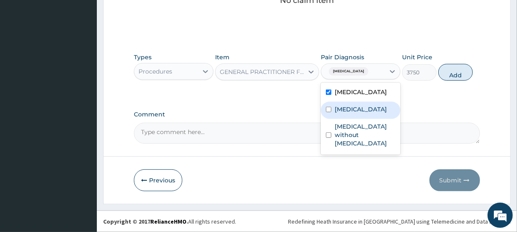
click at [352, 114] on label "Plasmodium malariae malaria without complication" at bounding box center [361, 109] width 52 height 8
checkbox input "true"
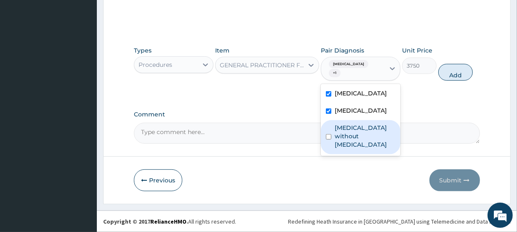
click at [354, 149] on label "Sepsis without septic shock" at bounding box center [365, 136] width 61 height 25
checkbox input "true"
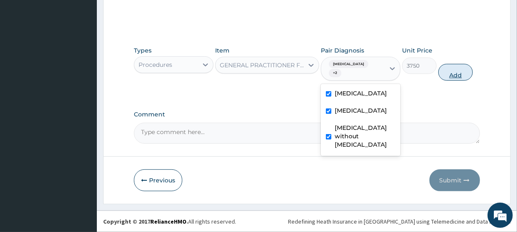
click at [446, 81] on button "Add" at bounding box center [455, 72] width 35 height 17
type input "0"
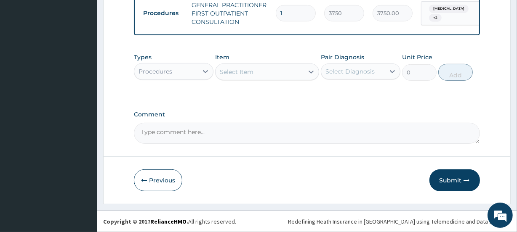
scroll to position [360, 0]
click at [197, 76] on div "Procedures" at bounding box center [166, 71] width 64 height 13
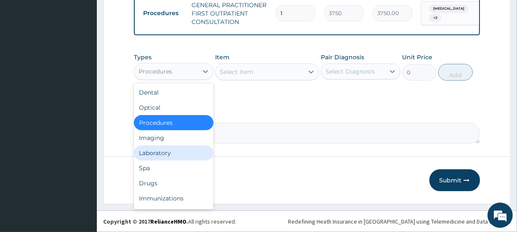
click at [152, 152] on div "Laboratory" at bounding box center [174, 153] width 80 height 15
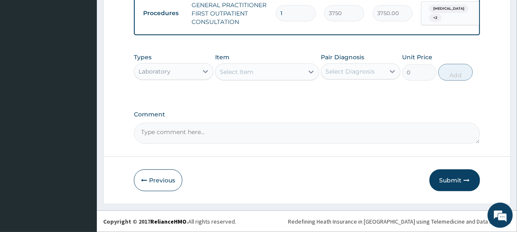
click at [246, 64] on div "Select Item" at bounding box center [267, 72] width 104 height 17
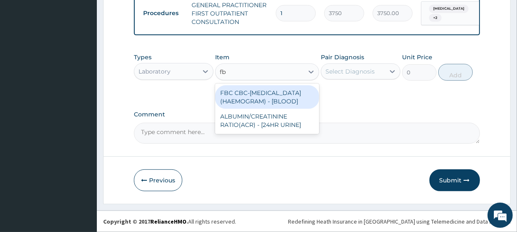
type input "fbc"
click at [266, 99] on div "FBC CBC-COMPLETE BLOOD COUNT (HAEMOGRAM) - [BLOOD]" at bounding box center [267, 97] width 104 height 24
type input "5000"
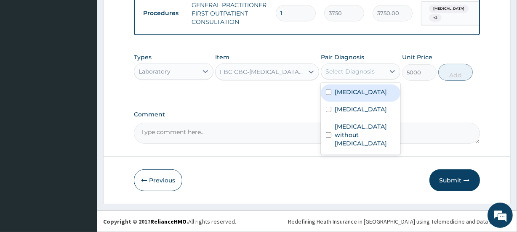
click at [336, 72] on div "Select Diagnosis" at bounding box center [349, 71] width 49 height 8
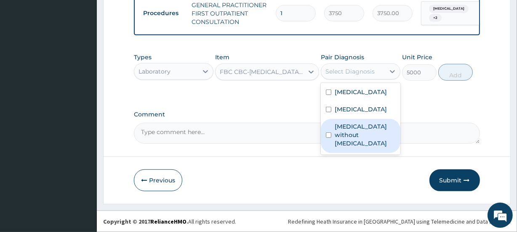
click at [352, 148] on label "Sepsis without septic shock" at bounding box center [365, 135] width 61 height 25
checkbox input "true"
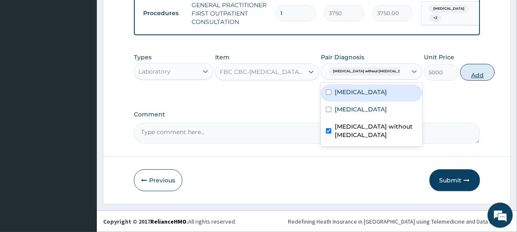
click at [460, 78] on button "Add" at bounding box center [477, 72] width 35 height 17
type input "0"
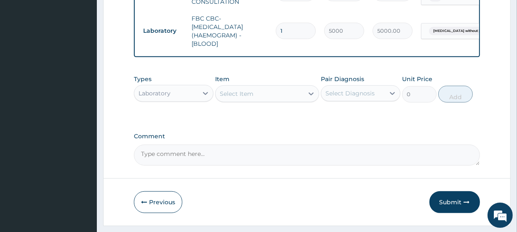
click at [249, 98] on div "Select Item" at bounding box center [237, 94] width 34 height 8
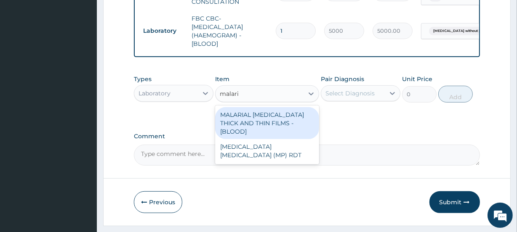
type input "malaria"
click at [292, 139] on div "MALARIAL PARASITE THICK AND THIN FILMS - [BLOOD]" at bounding box center [267, 123] width 104 height 32
type input "2187.5"
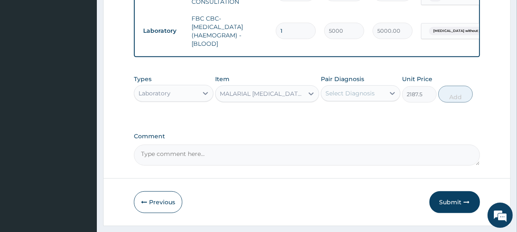
click at [365, 98] on div "Select Diagnosis" at bounding box center [349, 93] width 49 height 8
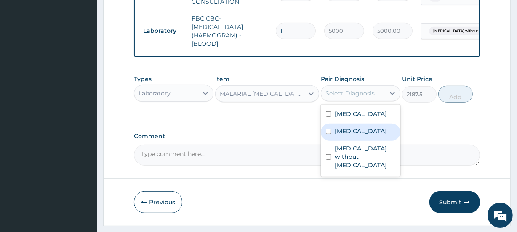
click at [362, 136] on label "Plasmodium malariae malaria without complication" at bounding box center [361, 131] width 52 height 8
checkbox input "true"
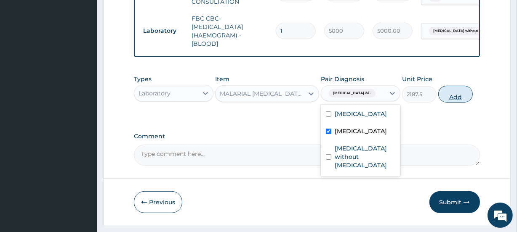
click at [468, 103] on button "Add" at bounding box center [455, 94] width 35 height 17
type input "0"
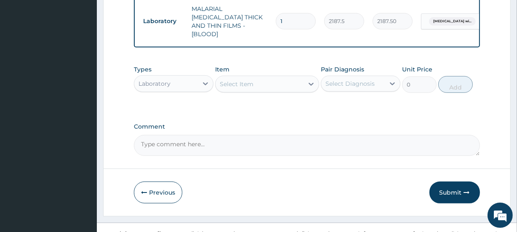
scroll to position [436, 0]
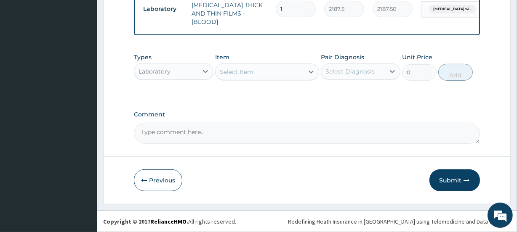
click at [192, 80] on div "Laboratory" at bounding box center [174, 71] width 80 height 17
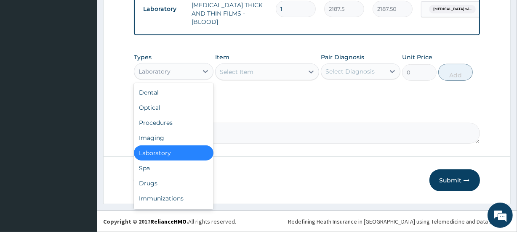
scroll to position [29, 0]
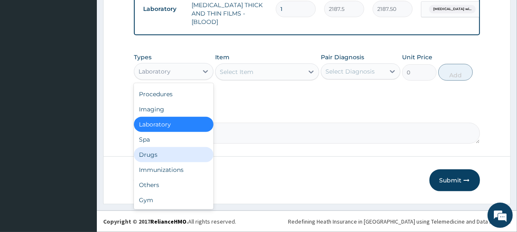
click at [157, 155] on div "Drugs" at bounding box center [174, 154] width 80 height 15
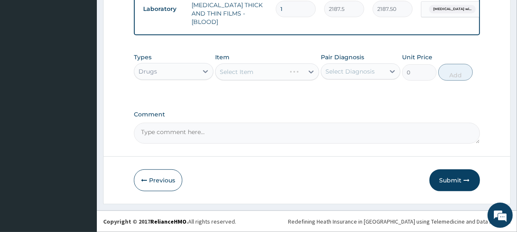
click at [248, 75] on div "Select Item" at bounding box center [267, 72] width 104 height 17
click at [264, 83] on div "Types Drugs Item Select Item Pair Diagnosis Select Diagnosis Unit Price 0 Add" at bounding box center [307, 67] width 346 height 36
click at [266, 73] on div "Select Item" at bounding box center [260, 71] width 88 height 13
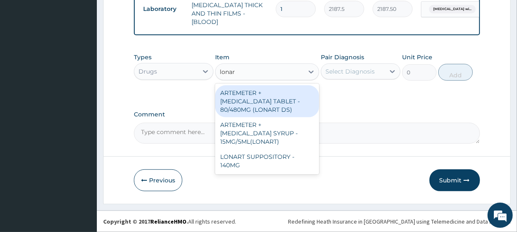
type input "lonart"
click at [280, 100] on div "ARTEMETER + LUMEFANTRINE TABLET - 80/480MG (LONART DS)" at bounding box center [267, 101] width 104 height 32
type input "588"
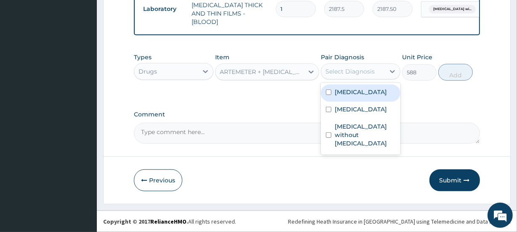
click at [357, 67] on div "Select Diagnosis" at bounding box center [349, 71] width 49 height 8
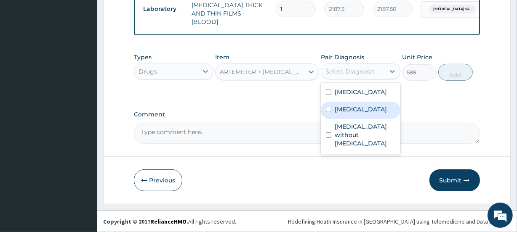
click at [361, 114] on label "Plasmodium malariae malaria without complication" at bounding box center [361, 109] width 52 height 8
checkbox input "true"
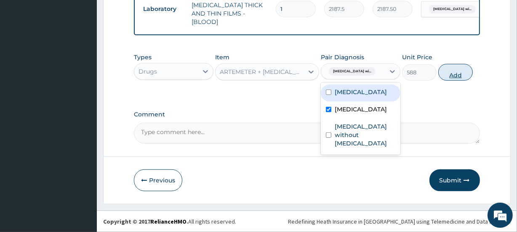
click at [468, 74] on button "Add" at bounding box center [455, 72] width 35 height 17
type input "0"
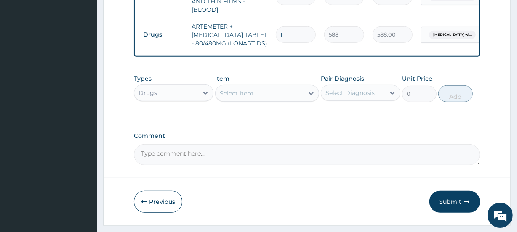
drag, startPoint x: 287, startPoint y: 44, endPoint x: 258, endPoint y: 42, distance: 28.7
click at [258, 42] on tr "Drugs ARTEMETER + LUMEFANTRINE TABLET - 80/480MG (LONART DS) 1 588 588.00 Plasm…" at bounding box center [345, 35] width 413 height 34
type input "6"
type input "3528.00"
type input "6"
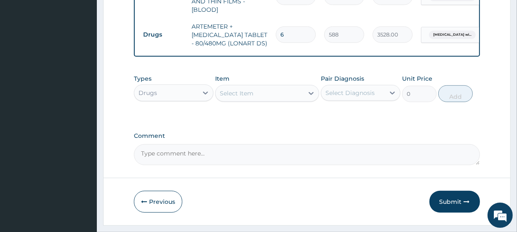
click at [268, 100] on div "Select Item" at bounding box center [260, 93] width 88 height 13
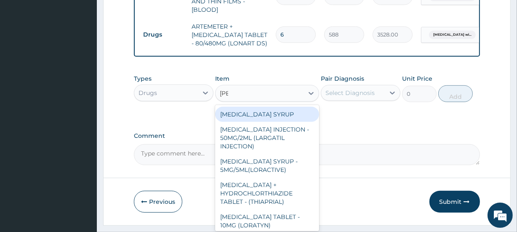
type input "lorat"
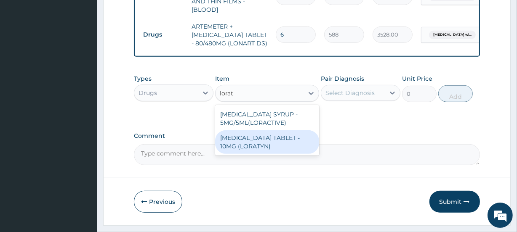
click at [284, 152] on div "LORATADINE TABLET - 10MG (LORATYN)" at bounding box center [267, 143] width 104 height 24
type input "98"
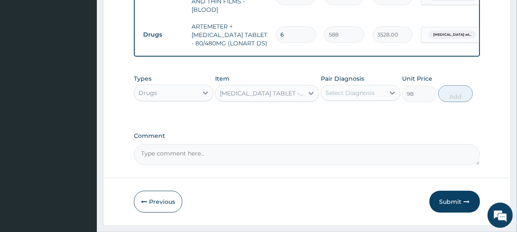
click at [363, 97] on div "Select Diagnosis" at bounding box center [349, 93] width 49 height 8
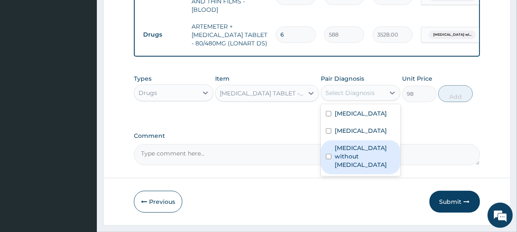
click at [378, 169] on label "Sepsis without septic shock" at bounding box center [365, 156] width 61 height 25
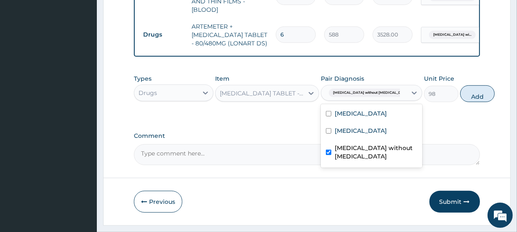
click at [376, 161] on label "Sepsis without septic shock" at bounding box center [376, 152] width 83 height 17
checkbox input "false"
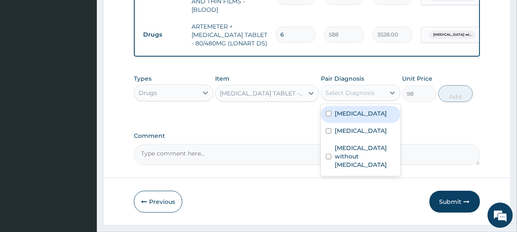
click at [358, 118] on label "Acute pharyngitis, unspecified" at bounding box center [361, 113] width 52 height 8
checkbox input "true"
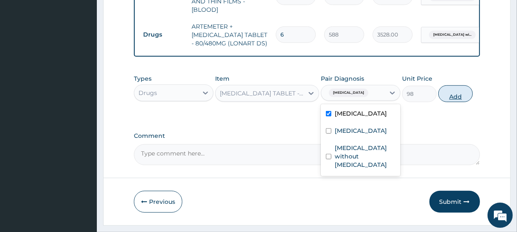
click at [447, 102] on button "Add" at bounding box center [455, 93] width 35 height 17
type input "0"
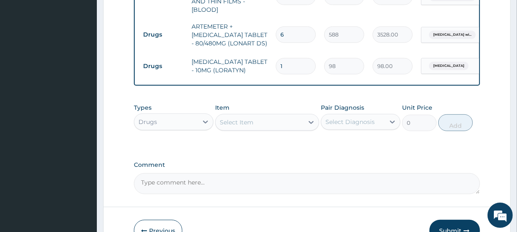
drag, startPoint x: 294, startPoint y: 76, endPoint x: 260, endPoint y: 75, distance: 33.7
click at [260, 75] on tr "Drugs LORATADINE TABLET - 10MG (LORATYN) 1 98 98.00 Acute pharyngitis, unspecif…" at bounding box center [345, 66] width 413 height 29
type input "5"
type input "490.00"
type input "5"
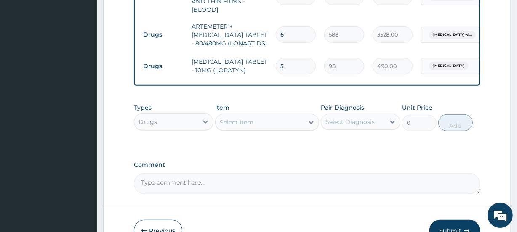
click at [262, 129] on div "Select Item" at bounding box center [260, 122] width 88 height 13
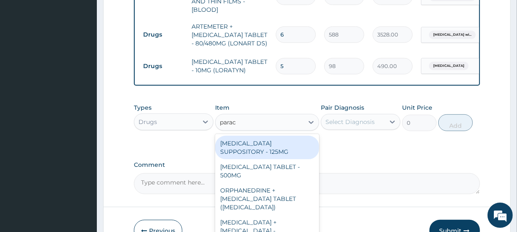
type input "parace"
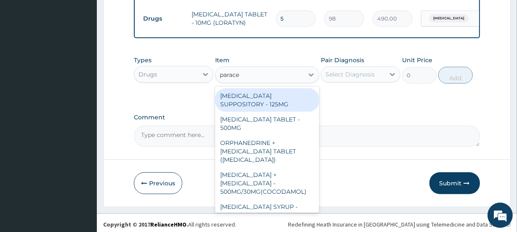
scroll to position [487, 0]
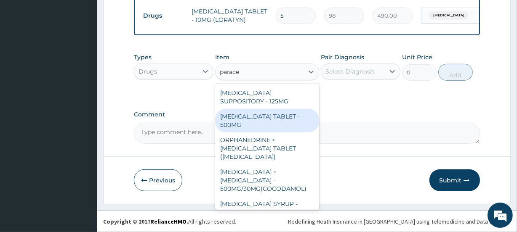
click at [254, 130] on div "PARACETAMOL TABLET - 500MG" at bounding box center [267, 121] width 104 height 24
type input "33.599999999999994"
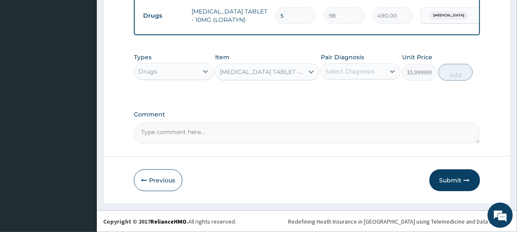
click at [359, 76] on div "Select Diagnosis" at bounding box center [349, 71] width 49 height 8
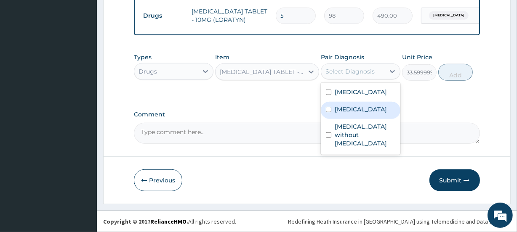
click at [355, 114] on label "Plasmodium malariae malaria without complication" at bounding box center [361, 109] width 52 height 8
checkbox input "true"
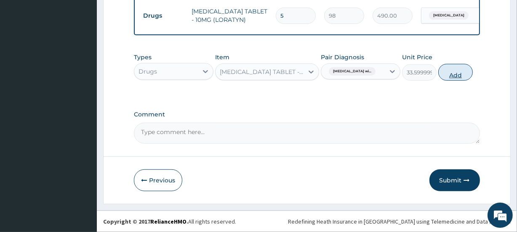
click at [460, 81] on button "Add" at bounding box center [455, 72] width 35 height 17
type input "0"
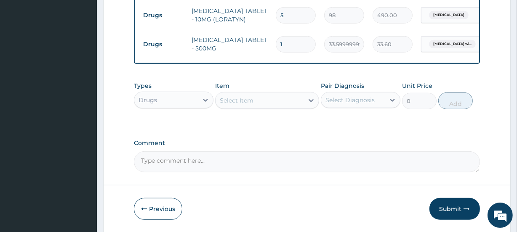
type input "12"
type input "403.20"
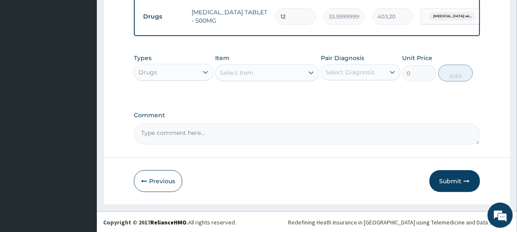
scroll to position [528, 0]
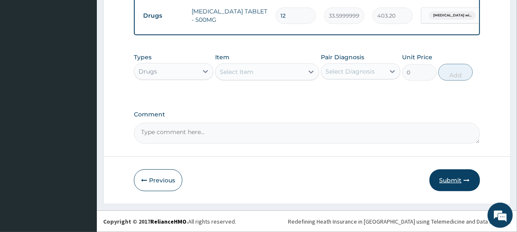
type input "12"
click at [452, 176] on button "Submit" at bounding box center [454, 181] width 51 height 22
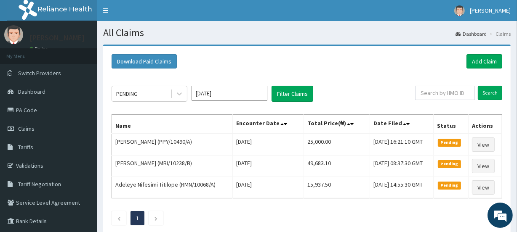
click at [201, 36] on h1 "All Claims" at bounding box center [307, 32] width 408 height 11
click at [243, 94] on input "[DATE]" at bounding box center [230, 93] width 76 height 15
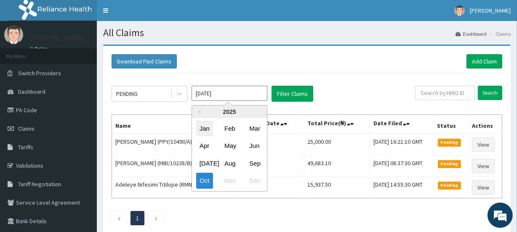
click at [205, 128] on div "Jan" at bounding box center [204, 129] width 17 height 16
type input "[DATE]"
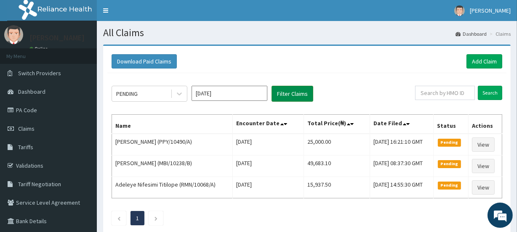
click at [298, 98] on button "Filter Claims" at bounding box center [293, 94] width 42 height 16
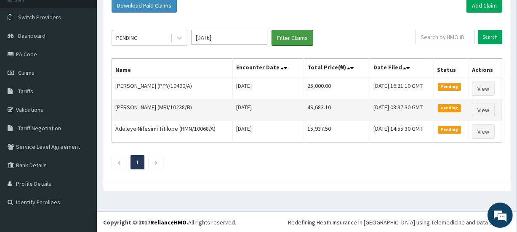
scroll to position [57, 0]
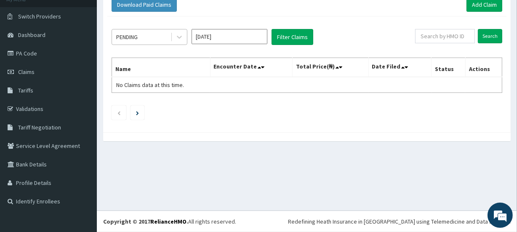
click at [141, 36] on div "PENDING" at bounding box center [141, 36] width 59 height 13
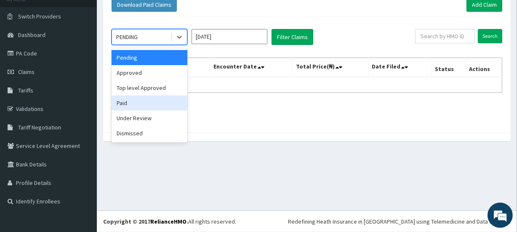
click at [142, 103] on div "Paid" at bounding box center [150, 103] width 76 height 15
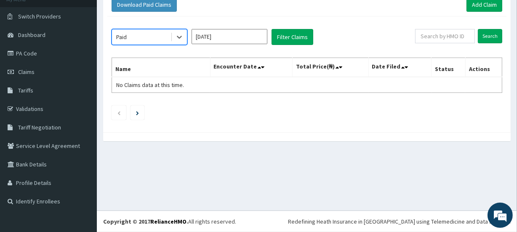
click at [154, 27] on div "option Paid, selected. Select is focused ,type to refine list, press Down to op…" at bounding box center [306, 72] width 399 height 112
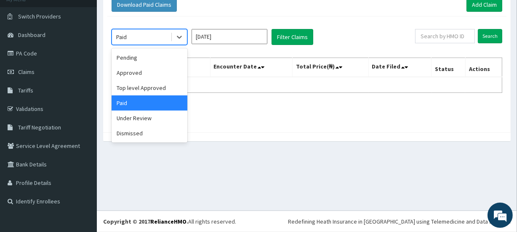
click at [159, 43] on div "Paid" at bounding box center [141, 36] width 59 height 13
click at [149, 73] on div "Approved" at bounding box center [150, 72] width 76 height 15
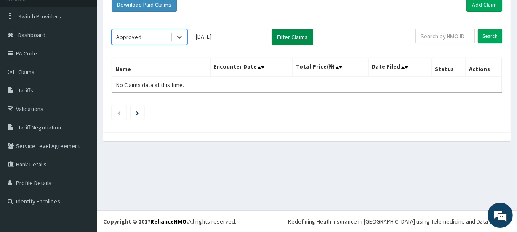
click at [280, 33] on button "Filter Claims" at bounding box center [293, 37] width 42 height 16
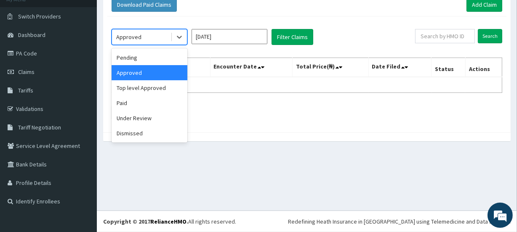
click at [138, 41] on div "Approved" at bounding box center [141, 36] width 59 height 13
click at [137, 61] on div "Pending" at bounding box center [150, 57] width 76 height 15
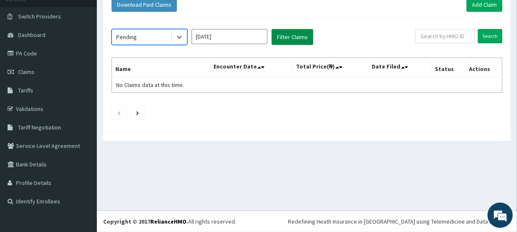
click at [298, 35] on button "Filter Claims" at bounding box center [293, 37] width 42 height 16
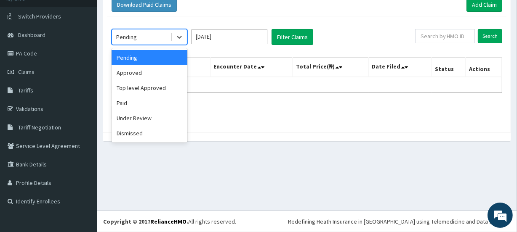
click at [135, 39] on div "Pending" at bounding box center [126, 37] width 21 height 8
click at [141, 84] on div "Top level Approved" at bounding box center [150, 87] width 76 height 15
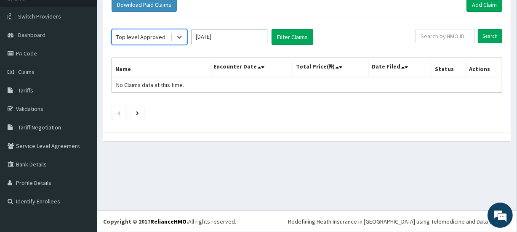
click at [269, 35] on div "option Top level Approved, selected. Select is focused ,type to refine list, pr…" at bounding box center [264, 37] width 304 height 16
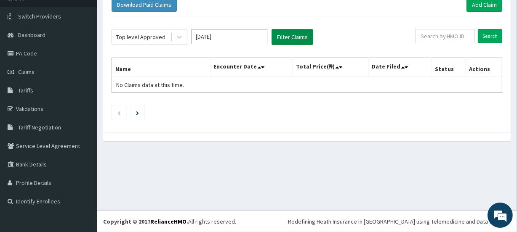
click at [280, 36] on button "Filter Claims" at bounding box center [293, 37] width 42 height 16
click at [142, 37] on div "Top level Approved" at bounding box center [140, 37] width 49 height 8
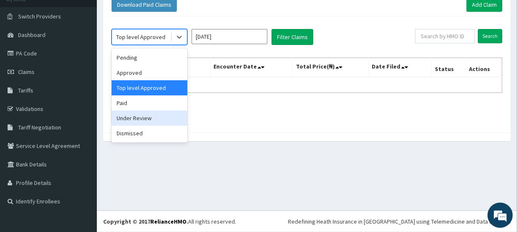
click at [143, 114] on div "Under Review" at bounding box center [150, 118] width 76 height 15
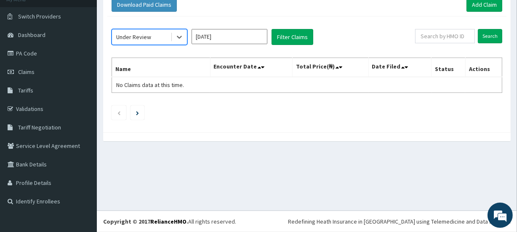
click at [316, 30] on div "option Under Review, selected. Select is focused ,type to refine list, press Do…" at bounding box center [264, 37] width 304 height 16
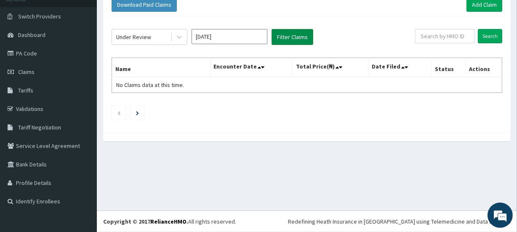
click at [295, 35] on button "Filter Claims" at bounding box center [293, 37] width 42 height 16
click at [130, 41] on div "Under Review" at bounding box center [141, 36] width 59 height 13
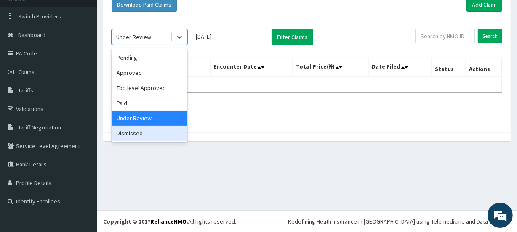
click at [137, 134] on div "Dismissed" at bounding box center [150, 133] width 76 height 15
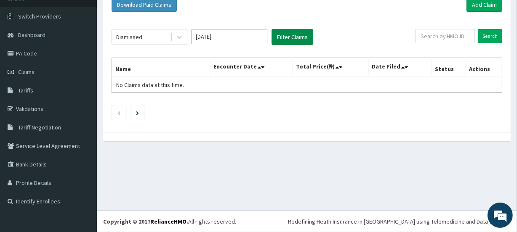
click at [302, 29] on button "Filter Claims" at bounding box center [293, 37] width 42 height 16
click at [143, 34] on div "Dismissed" at bounding box center [141, 36] width 59 height 13
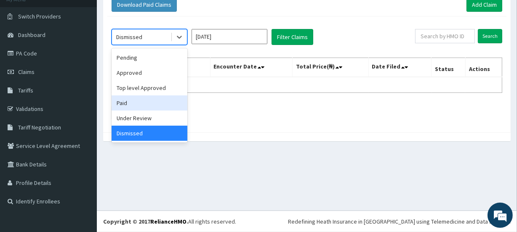
click at [130, 101] on div "Paid" at bounding box center [150, 103] width 76 height 15
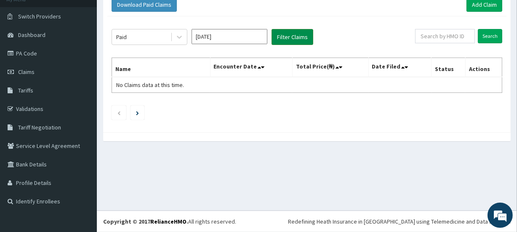
click at [290, 39] on button "Filter Claims" at bounding box center [293, 37] width 42 height 16
click at [293, 34] on button "Filter Claims" at bounding box center [293, 37] width 42 height 16
click at [291, 37] on button "Filter Claims" at bounding box center [293, 37] width 42 height 16
click at [226, 35] on input "[DATE]" at bounding box center [230, 36] width 76 height 15
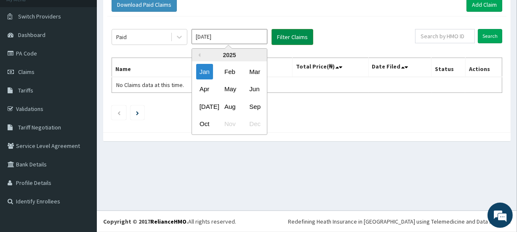
click at [283, 37] on button "Filter Claims" at bounding box center [293, 37] width 42 height 16
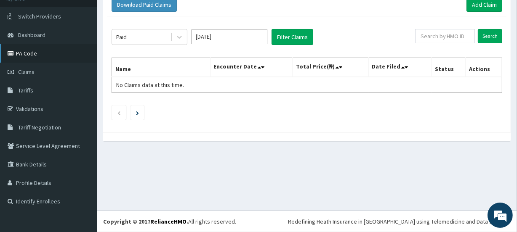
click at [42, 59] on link "PA Code" at bounding box center [48, 53] width 97 height 19
